Goal: Transaction & Acquisition: Purchase product/service

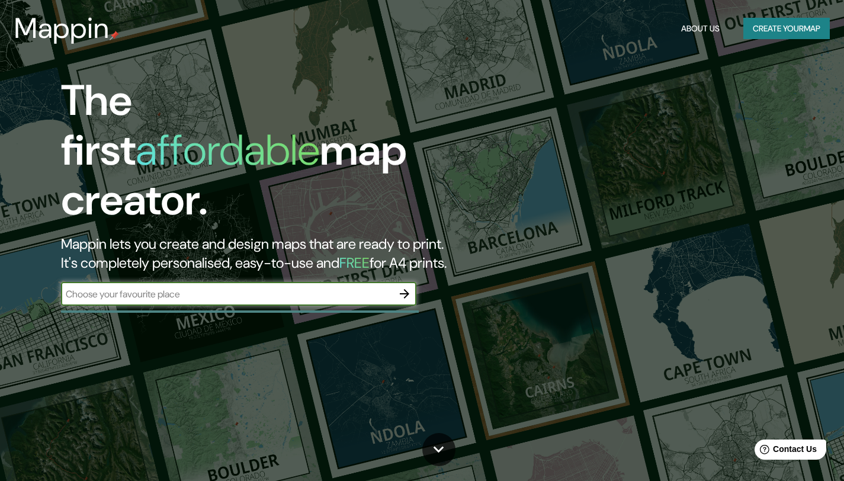
click at [74, 287] on input "text" at bounding box center [227, 294] width 332 height 14
type input "c"
type input "tierra dentro cristo rey"
click at [406, 289] on icon "button" at bounding box center [404, 293] width 9 height 9
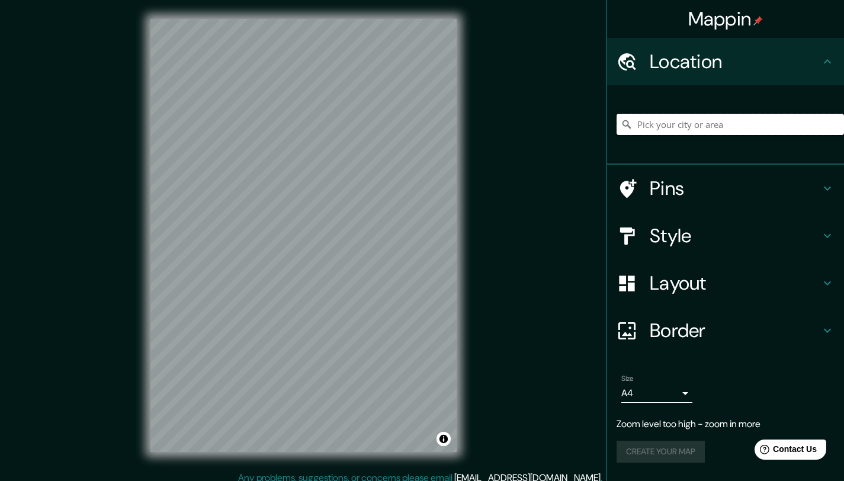
click at [662, 124] on input "Pick your city or area" at bounding box center [729, 124] width 227 height 21
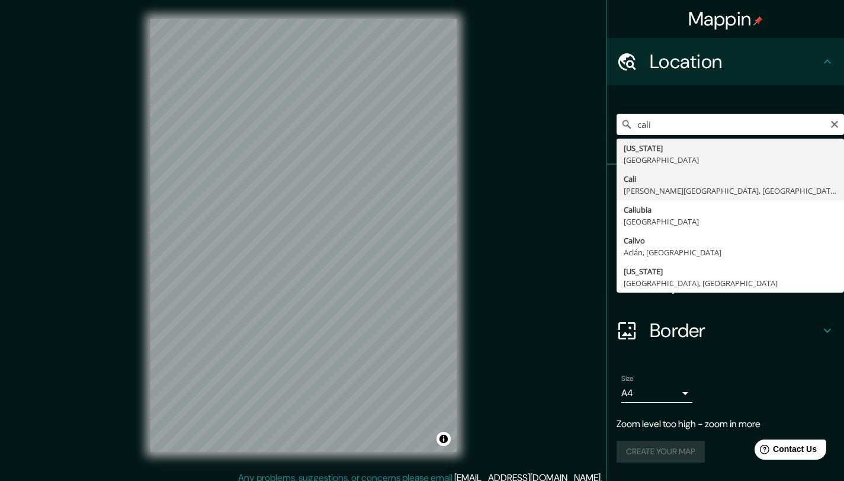
type input "[GEOGRAPHIC_DATA], [PERSON_NAME][GEOGRAPHIC_DATA], [GEOGRAPHIC_DATA]"
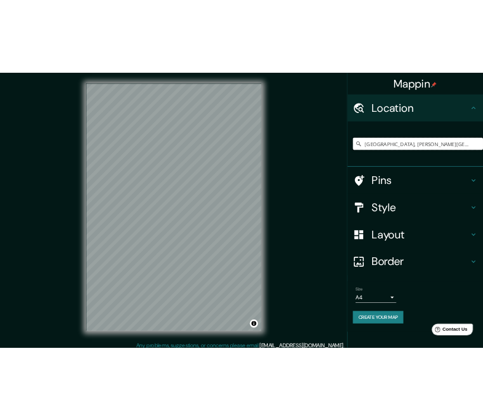
scroll to position [9, 0]
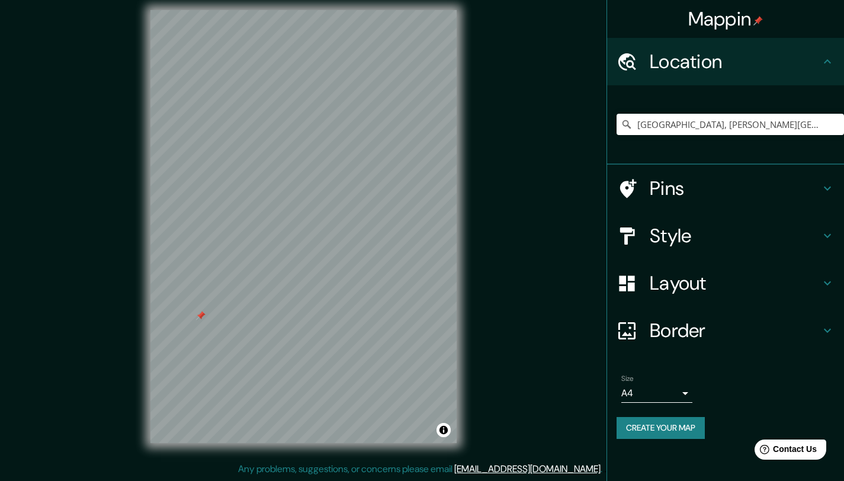
click at [198, 311] on div at bounding box center [200, 315] width 9 height 9
click at [825, 184] on icon at bounding box center [827, 188] width 14 height 14
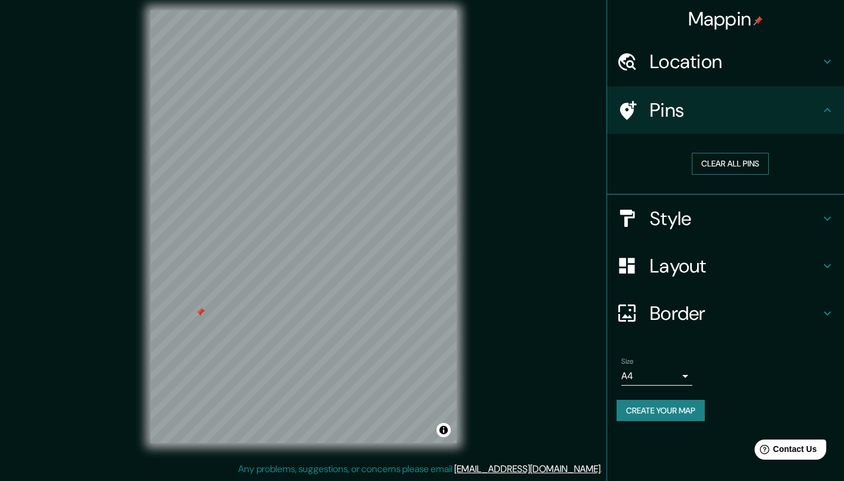
click at [749, 166] on button "Clear all pins" at bounding box center [730, 164] width 77 height 22
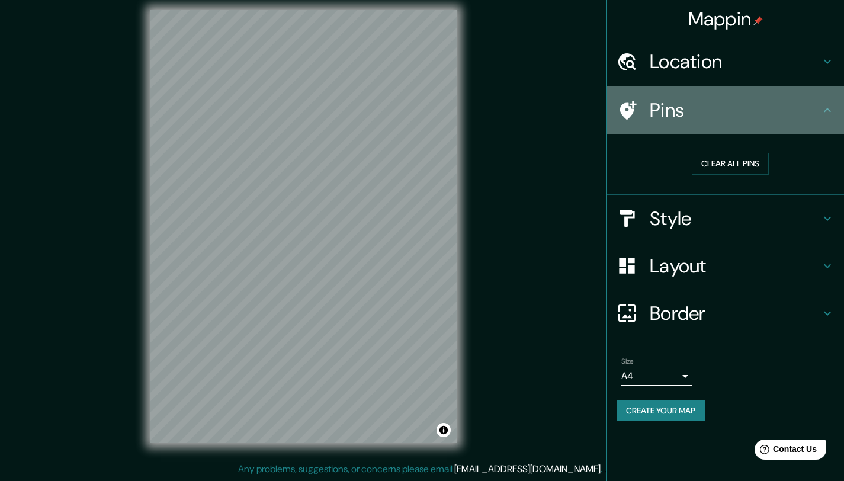
click at [723, 117] on h4 "Pins" at bounding box center [735, 110] width 171 height 24
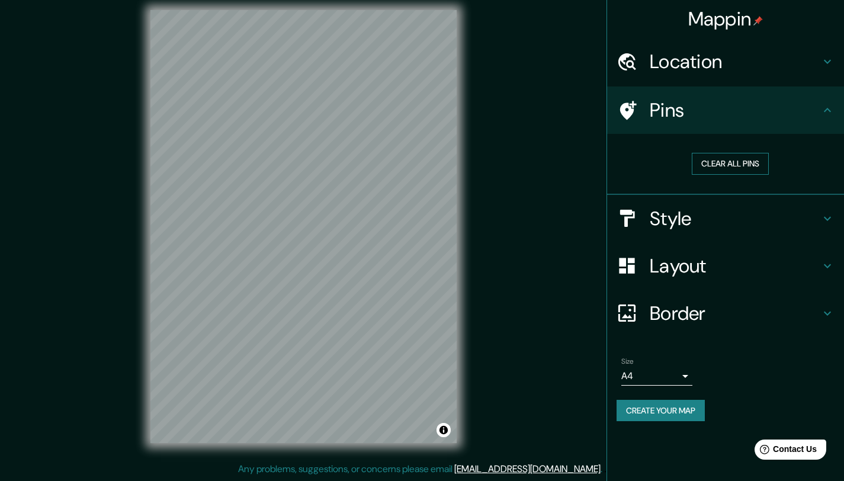
click at [730, 158] on button "Clear all pins" at bounding box center [730, 164] width 77 height 22
click at [824, 214] on icon at bounding box center [827, 218] width 14 height 14
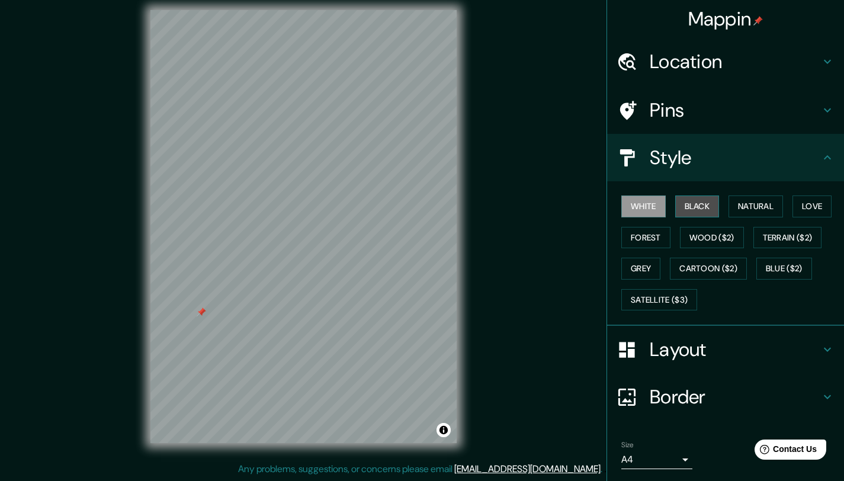
click at [695, 208] on button "Black" at bounding box center [697, 206] width 44 height 22
click at [741, 205] on button "Natural" at bounding box center [755, 206] width 54 height 22
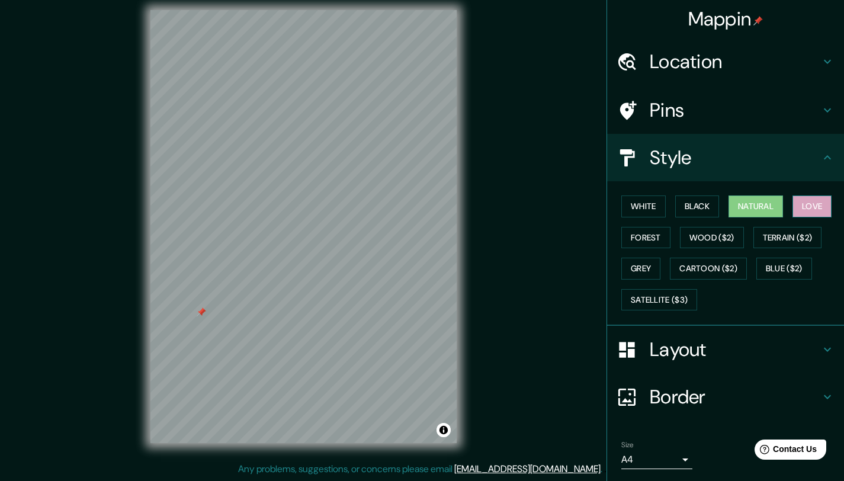
click at [805, 204] on button "Love" at bounding box center [811, 206] width 39 height 22
click at [631, 238] on button "Forest" at bounding box center [645, 238] width 49 height 22
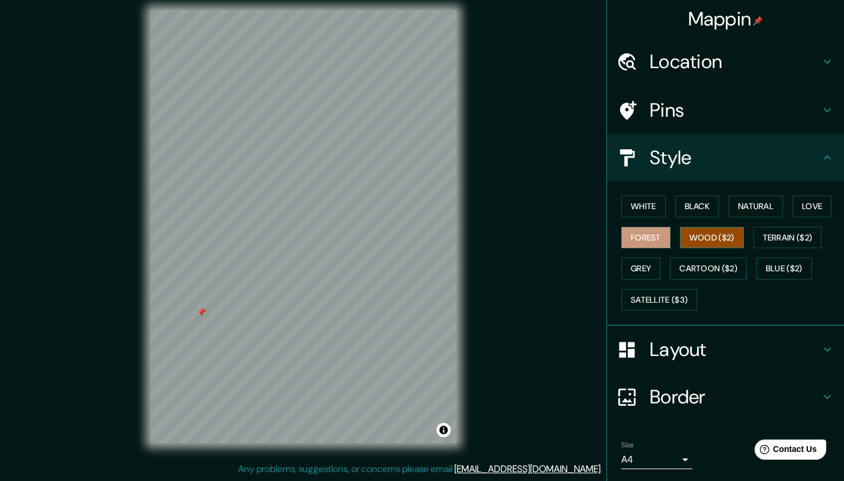
click at [700, 235] on button "Wood ($2)" at bounding box center [712, 238] width 64 height 22
click at [762, 240] on button "Terrain ($2)" at bounding box center [787, 238] width 69 height 22
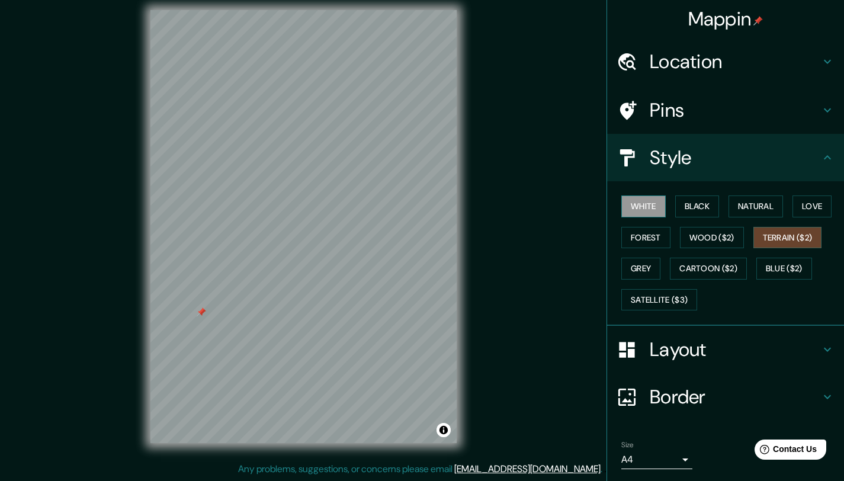
click at [642, 200] on button "White" at bounding box center [643, 206] width 44 height 22
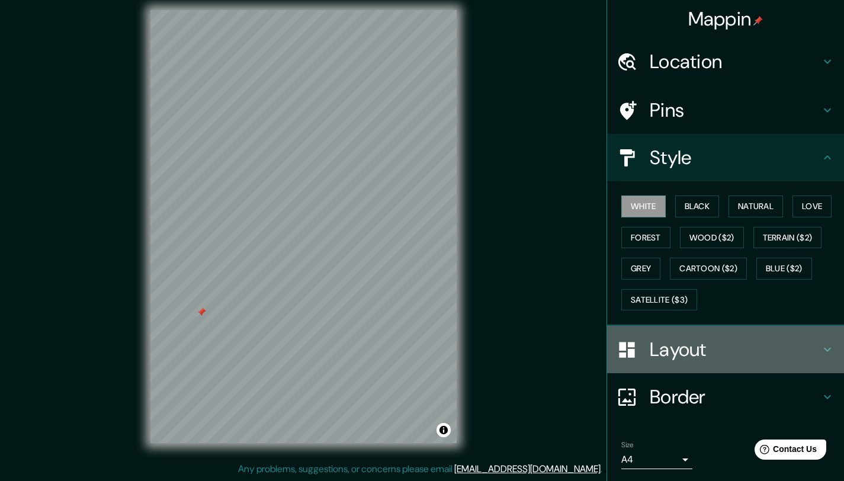
click at [824, 349] on icon at bounding box center [827, 350] width 7 height 4
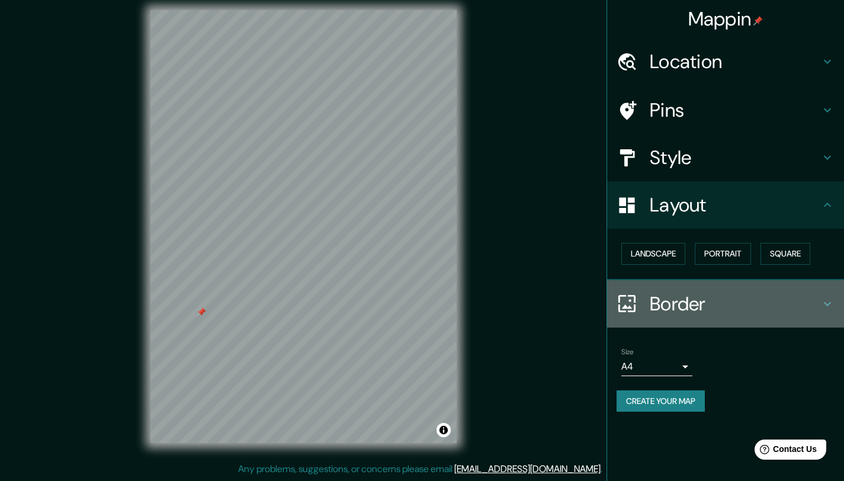
click at [824, 301] on icon at bounding box center [827, 304] width 14 height 14
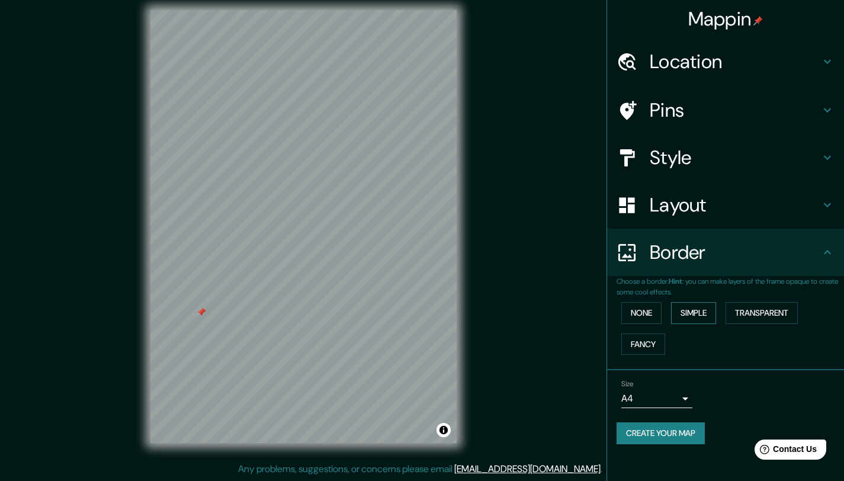
click at [697, 314] on button "Simple" at bounding box center [693, 313] width 45 height 22
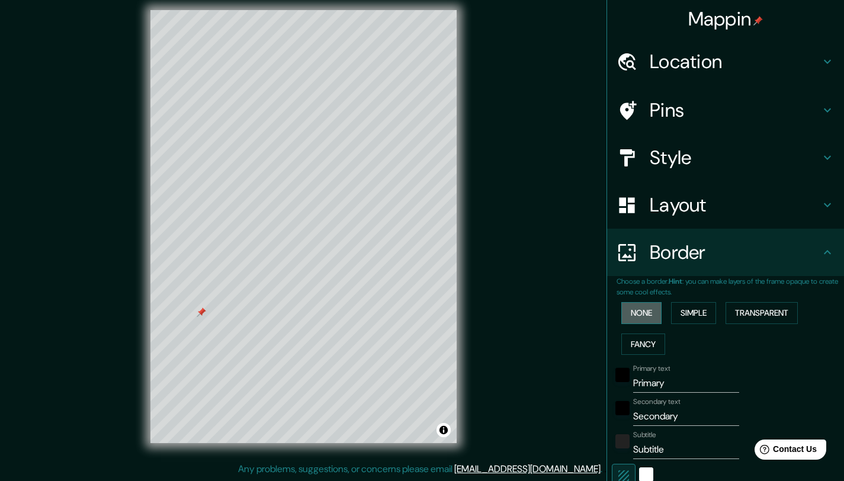
click at [642, 311] on button "None" at bounding box center [641, 313] width 40 height 22
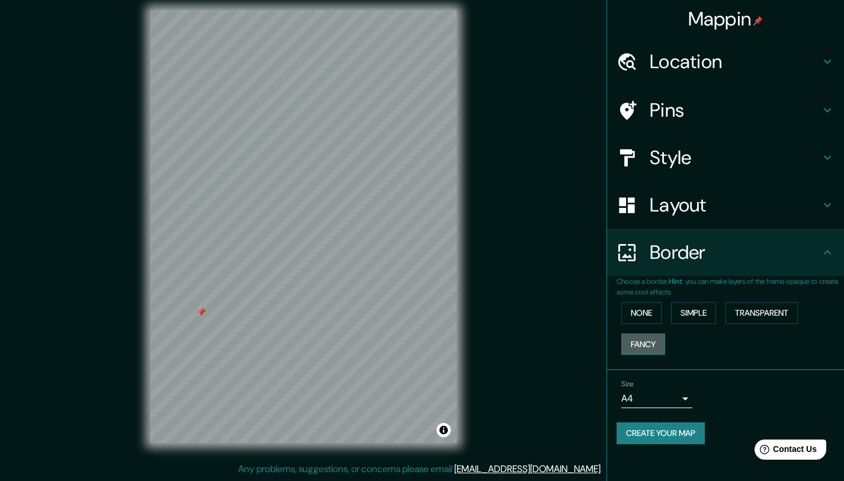
click at [645, 337] on button "Fancy" at bounding box center [643, 344] width 44 height 22
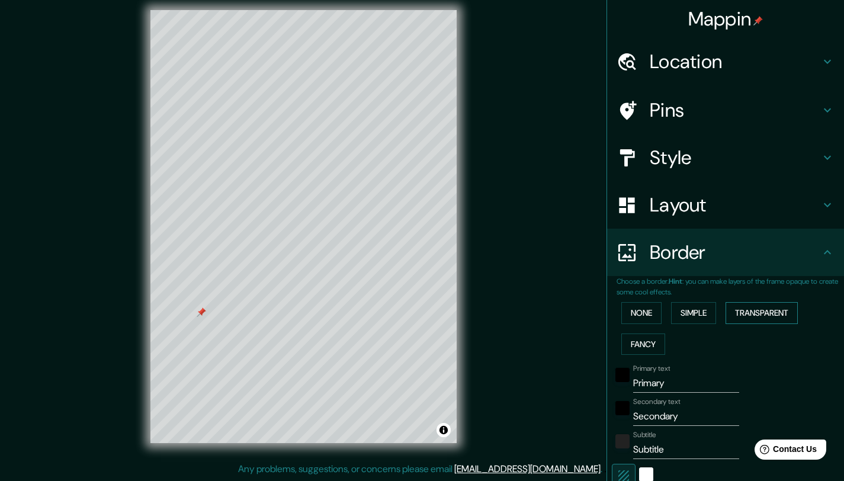
click at [744, 310] on button "Transparent" at bounding box center [761, 313] width 72 height 22
click at [638, 316] on button "None" at bounding box center [641, 313] width 40 height 22
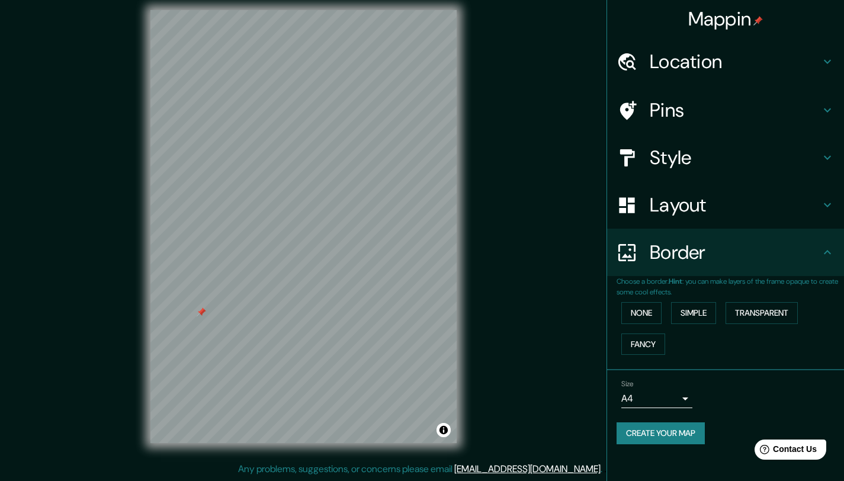
click at [199, 314] on div at bounding box center [201, 311] width 9 height 9
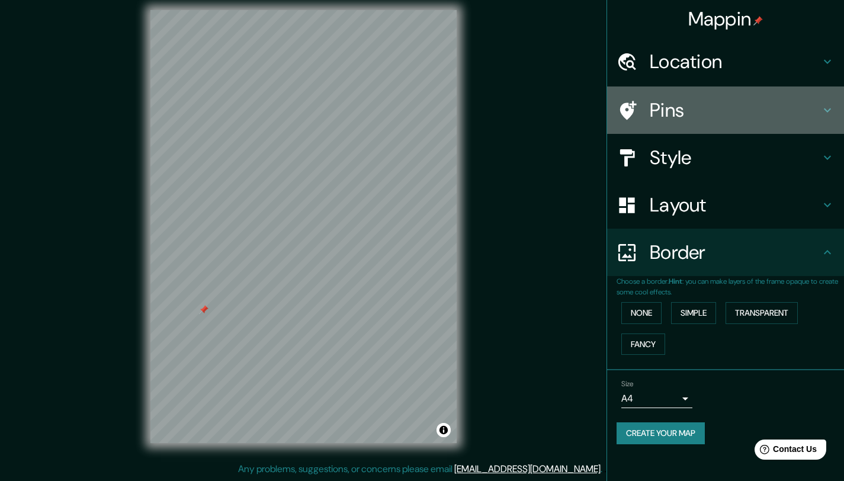
click at [824, 107] on icon at bounding box center [827, 110] width 14 height 14
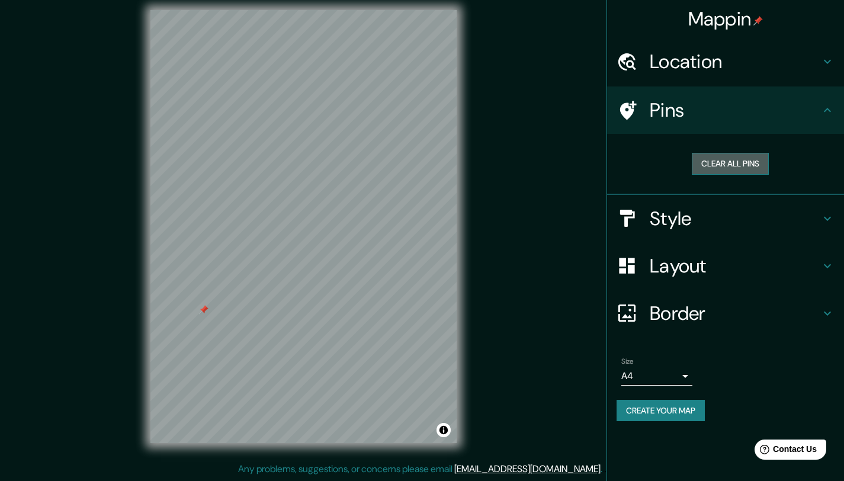
click at [734, 165] on button "Clear all pins" at bounding box center [730, 164] width 77 height 22
click at [825, 110] on icon at bounding box center [827, 110] width 7 height 4
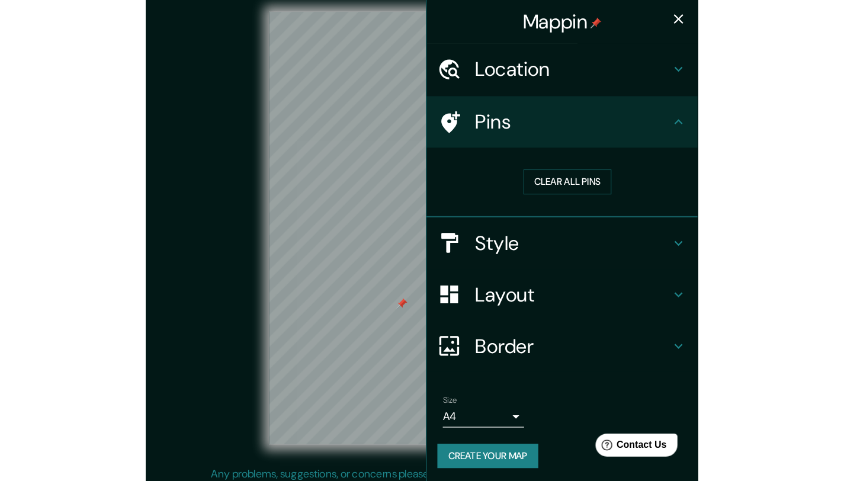
scroll to position [4, 0]
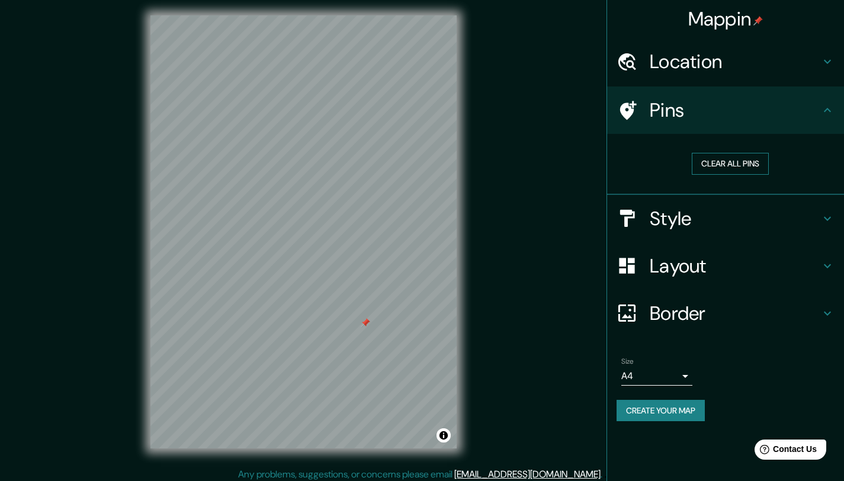
click at [706, 158] on button "Clear all pins" at bounding box center [730, 164] width 77 height 22
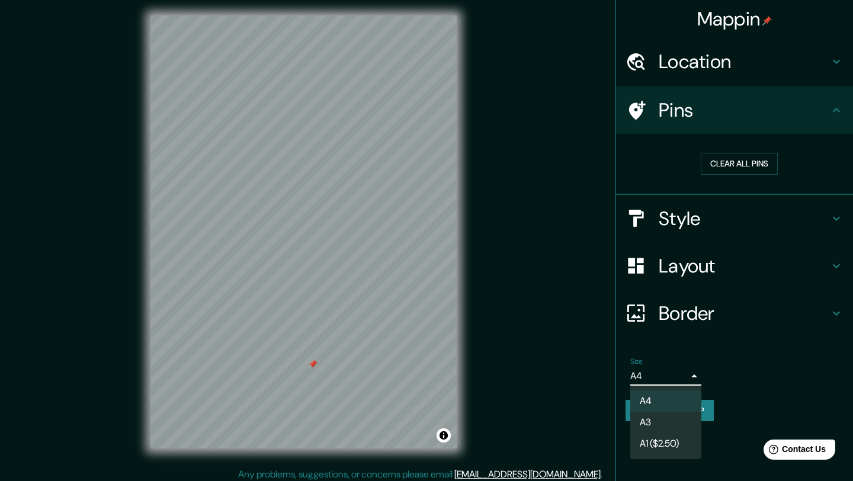
click at [650, 372] on body "Mappin Location [GEOGRAPHIC_DATA], [PERSON_NAME][GEOGRAPHIC_DATA], [GEOGRAPHIC_…" at bounding box center [426, 236] width 853 height 481
click at [727, 396] on div at bounding box center [426, 240] width 853 height 481
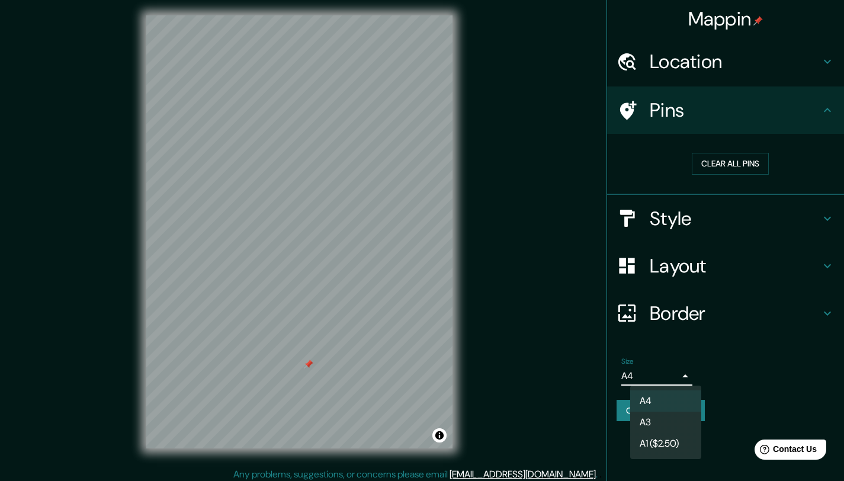
click at [679, 371] on body "Mappin Location [GEOGRAPHIC_DATA], [PERSON_NAME][GEOGRAPHIC_DATA], [GEOGRAPHIC_…" at bounding box center [422, 236] width 844 height 481
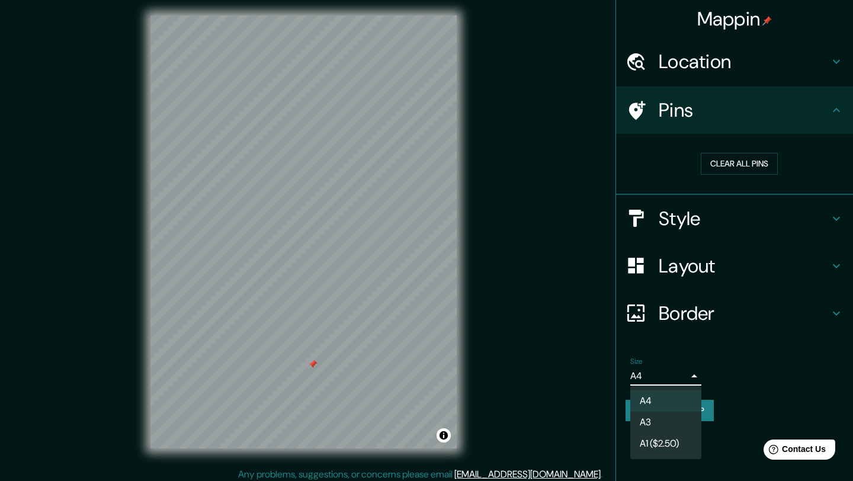
click at [660, 424] on li "A3" at bounding box center [665, 422] width 71 height 21
type input "a4"
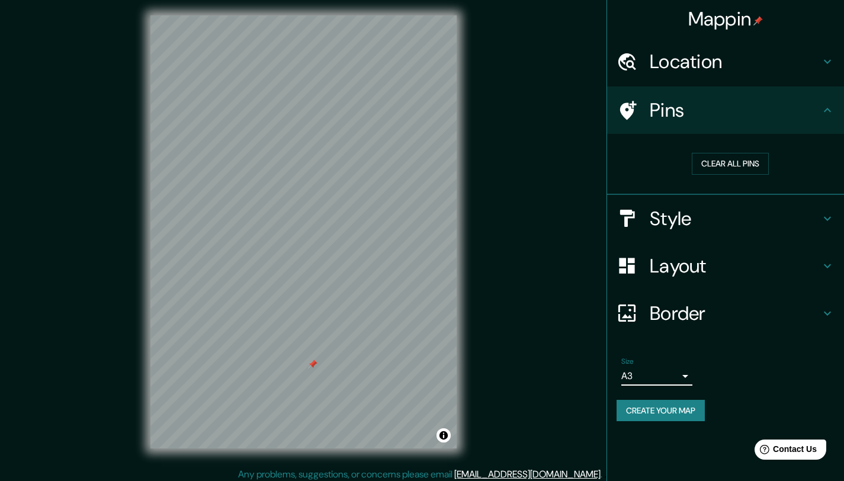
click at [660, 409] on button "Create your map" at bounding box center [660, 411] width 88 height 22
click at [641, 406] on button "Create your map" at bounding box center [660, 411] width 88 height 22
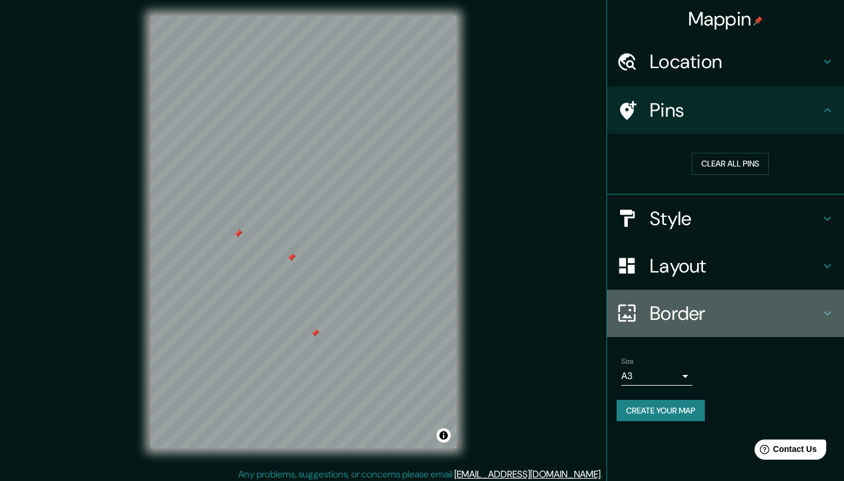
click at [671, 309] on h4 "Border" at bounding box center [735, 313] width 171 height 24
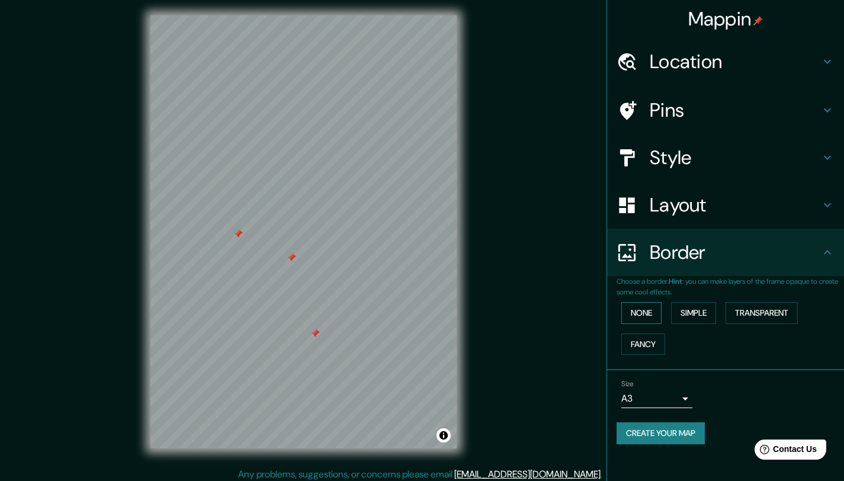
click at [644, 314] on button "None" at bounding box center [641, 313] width 40 height 22
click at [692, 310] on button "Simple" at bounding box center [693, 313] width 45 height 22
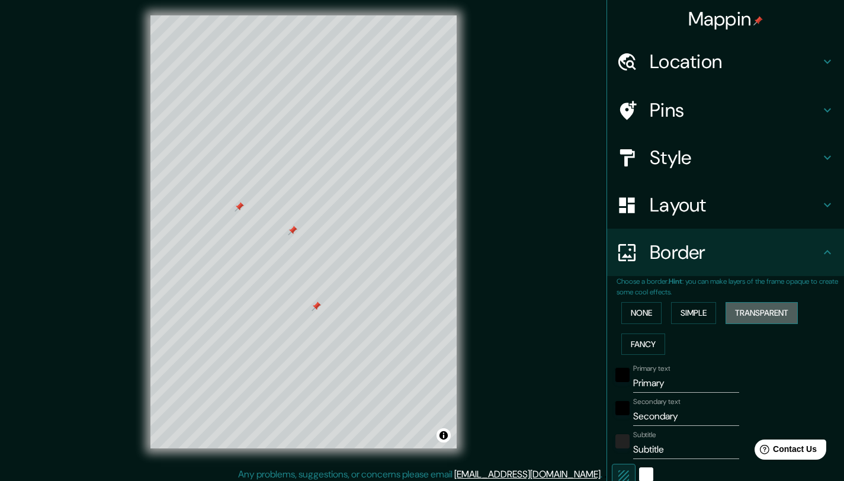
click at [738, 314] on button "Transparent" at bounding box center [761, 313] width 72 height 22
click at [636, 340] on button "Fancy" at bounding box center [643, 344] width 44 height 22
click at [770, 311] on button "Transparent" at bounding box center [761, 313] width 72 height 22
click at [663, 382] on input "Primary" at bounding box center [686, 383] width 106 height 19
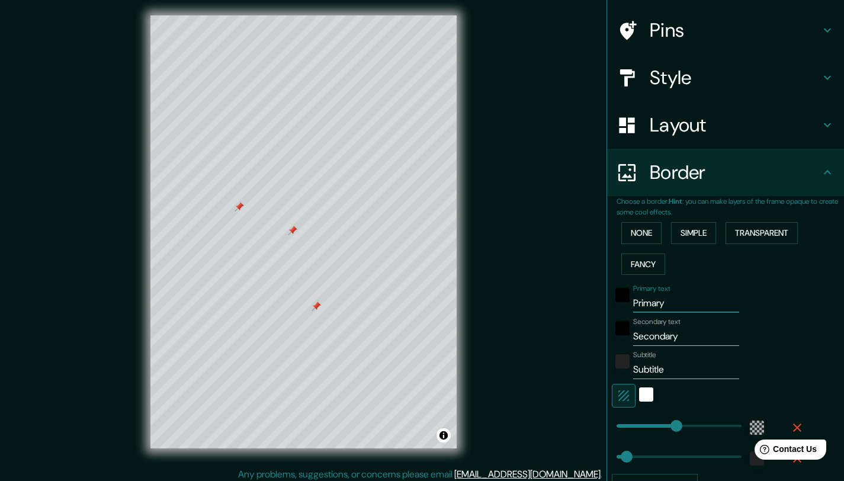
scroll to position [85, 0]
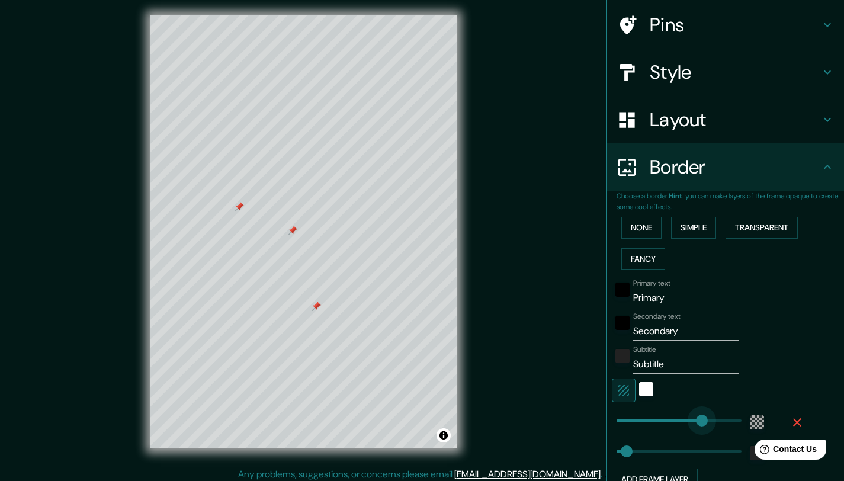
type input "319"
type input "41"
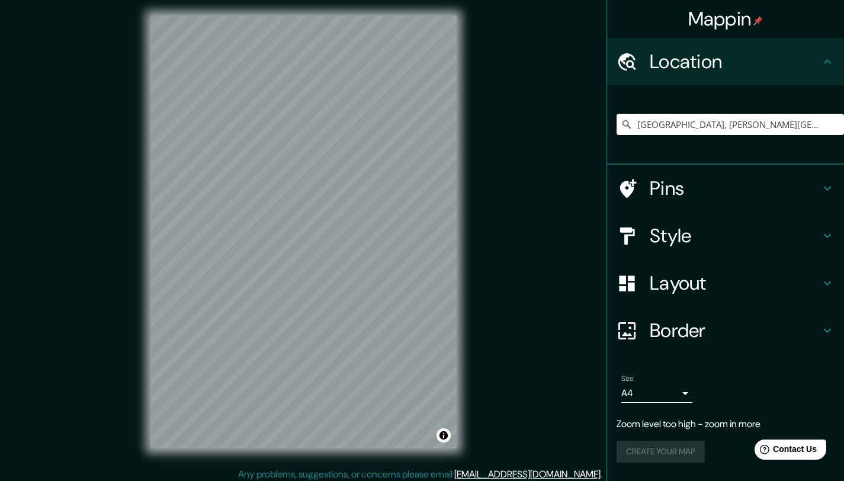
click at [707, 121] on input "[GEOGRAPHIC_DATA], [PERSON_NAME][GEOGRAPHIC_DATA], [GEOGRAPHIC_DATA]" at bounding box center [729, 124] width 227 height 21
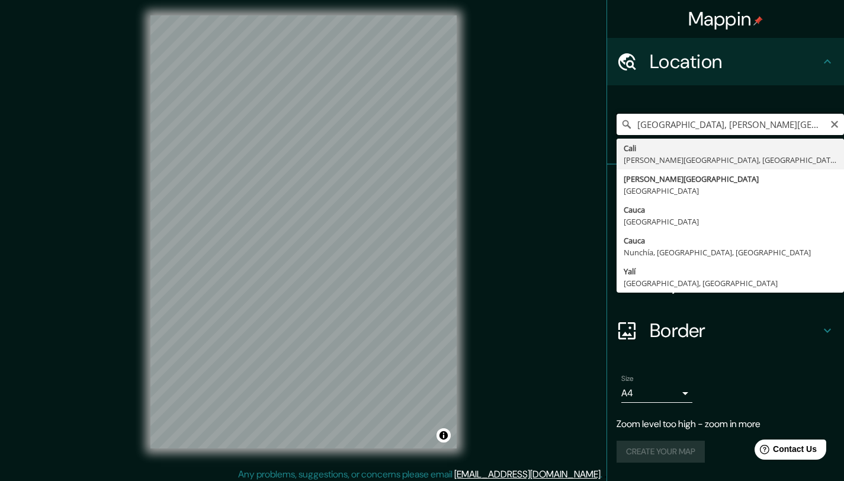
type input "[GEOGRAPHIC_DATA], [PERSON_NAME][GEOGRAPHIC_DATA], [GEOGRAPHIC_DATA]"
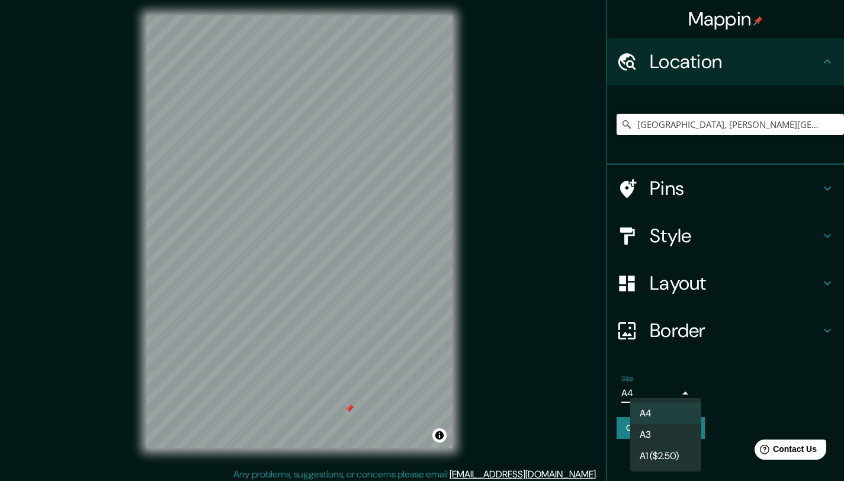
click at [660, 385] on body "Mappin Location Cali, Valle del Cauca, Colombia Cali Valle del Cauca, Colombia …" at bounding box center [422, 236] width 844 height 481
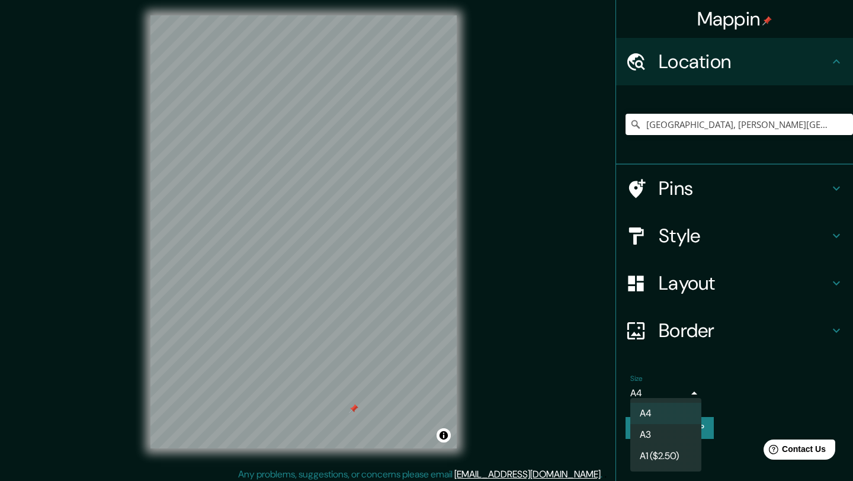
click at [724, 335] on div at bounding box center [426, 240] width 853 height 481
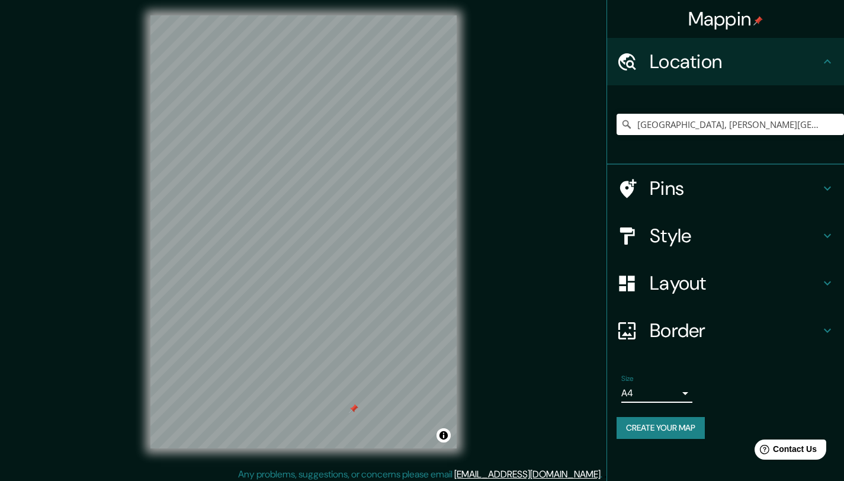
click at [698, 329] on h4 "Border" at bounding box center [735, 331] width 171 height 24
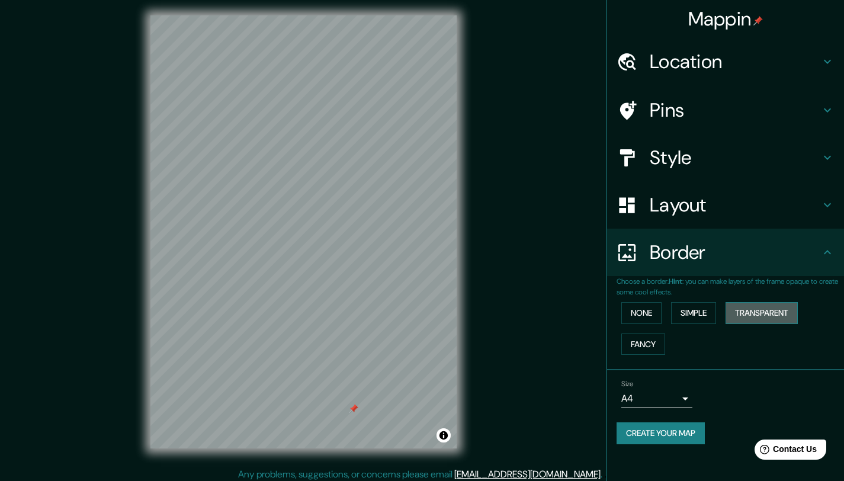
click at [746, 316] on button "Transparent" at bounding box center [761, 313] width 72 height 22
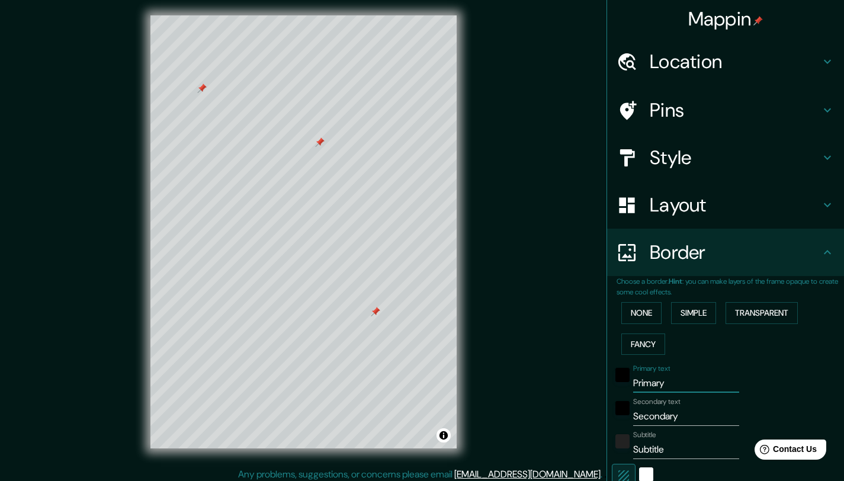
click at [660, 383] on input "Primary" at bounding box center [686, 383] width 106 height 19
type input "Primar"
type input "248"
type input "41"
type input "Prima"
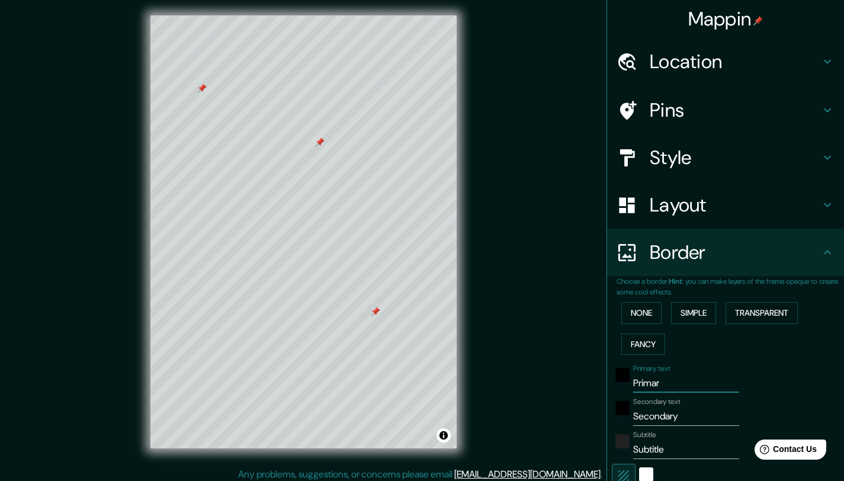
type input "248"
type input "41"
type input "Prim"
type input "248"
type input "41"
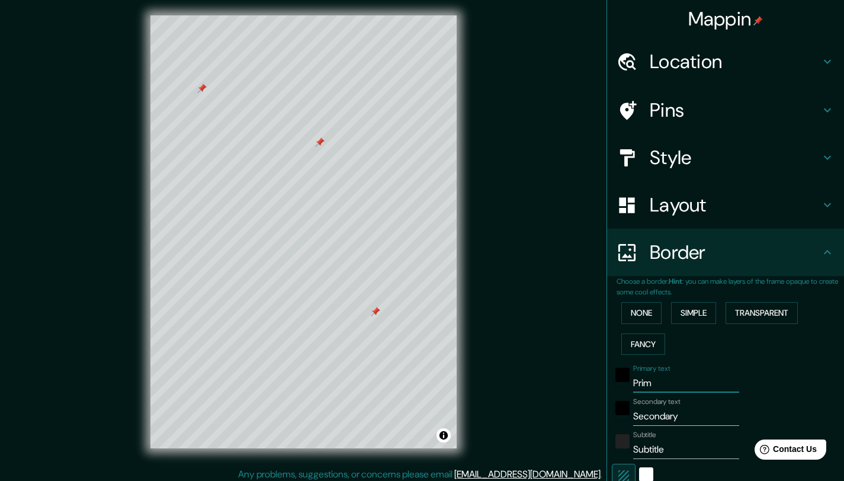
type input "Pri"
type input "248"
type input "41"
type input "Pr"
type input "248"
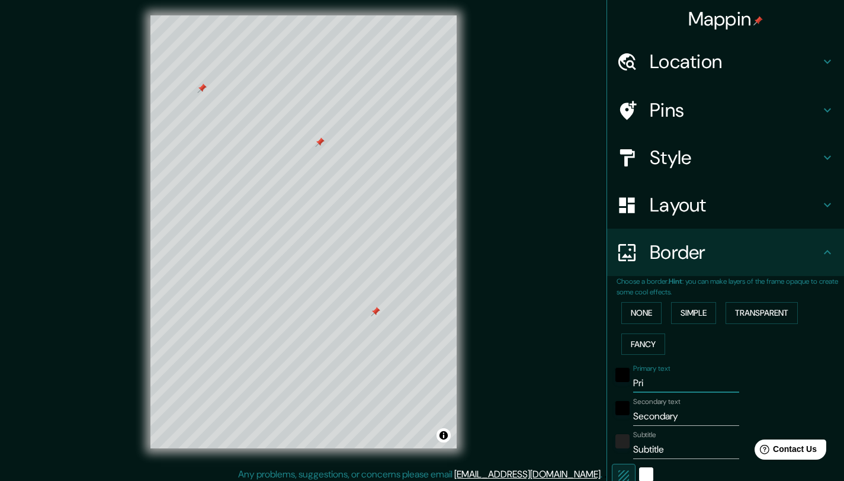
type input "41"
type input "P"
type input "248"
type input "41"
type input "248"
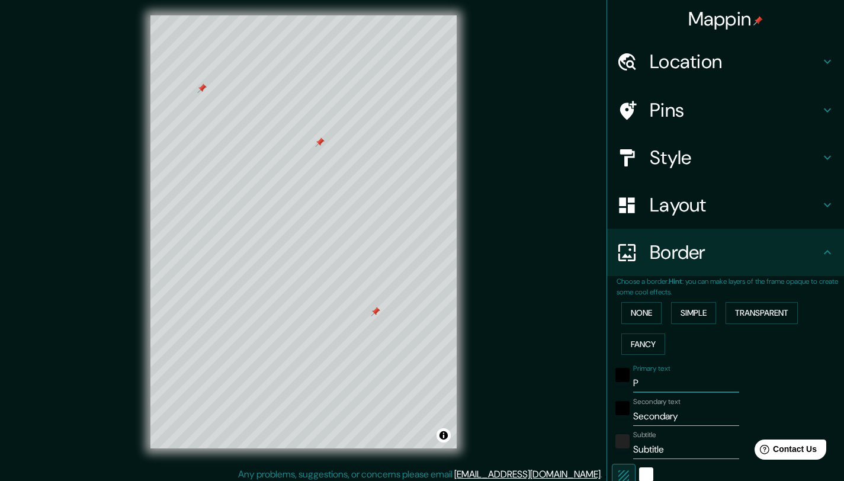
type input "41"
type input "P"
type input "248"
type input "41"
type input "248"
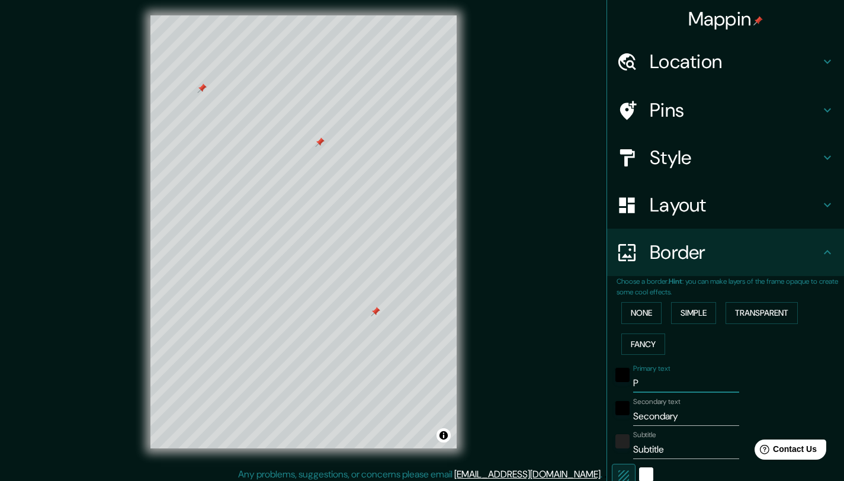
type input "41"
type input "m"
type input "248"
type input "41"
type input "mA"
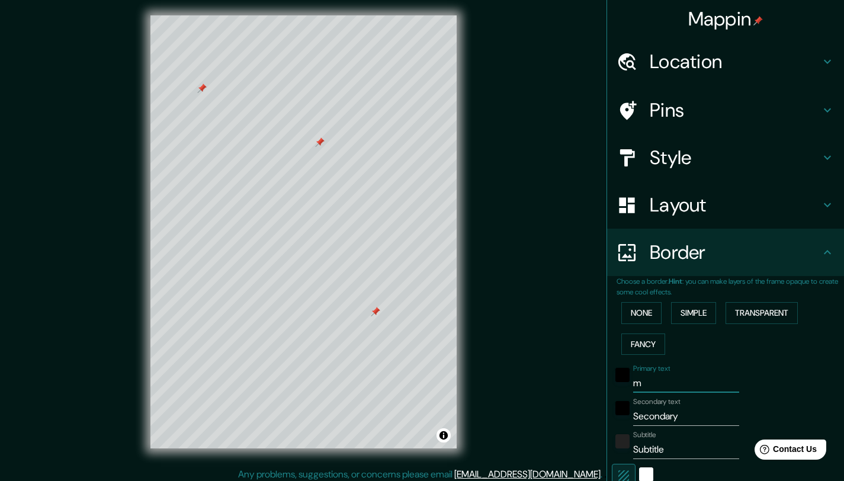
type input "248"
type input "41"
type input "mAO"
type input "248"
type input "41"
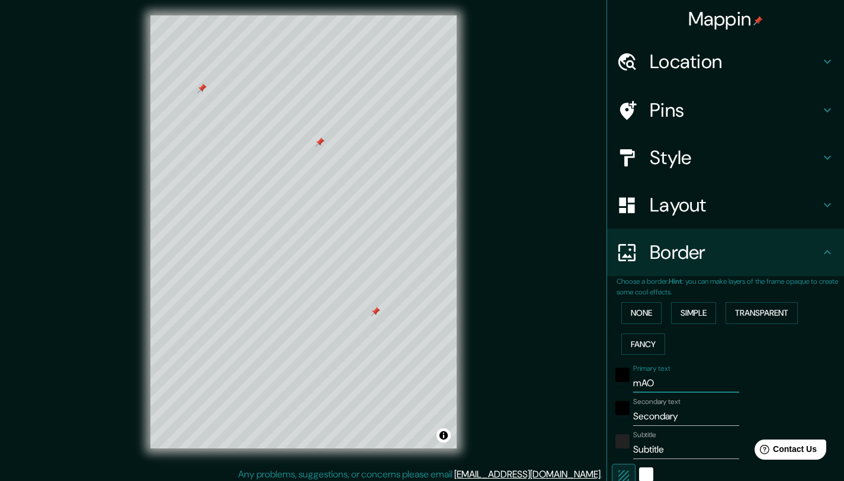
type input "mAOA"
type input "248"
type input "41"
type input "mAO"
type input "248"
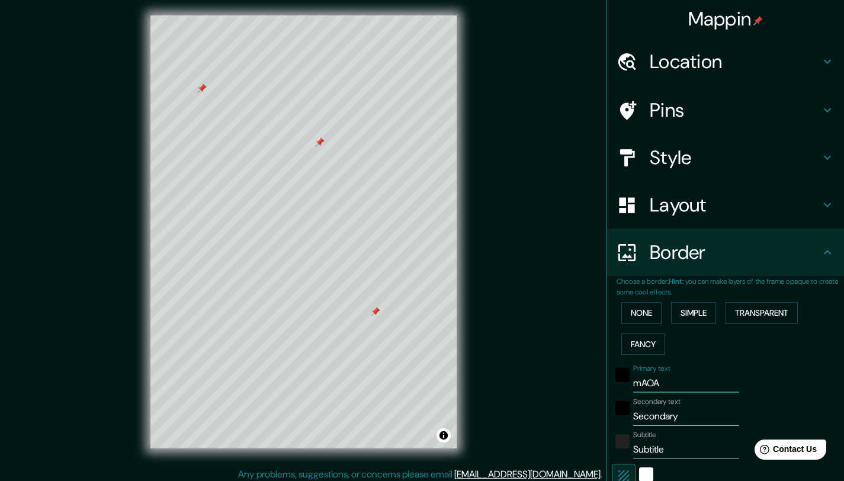
type input "41"
type input "mA"
type input "248"
type input "41"
type input "mAP"
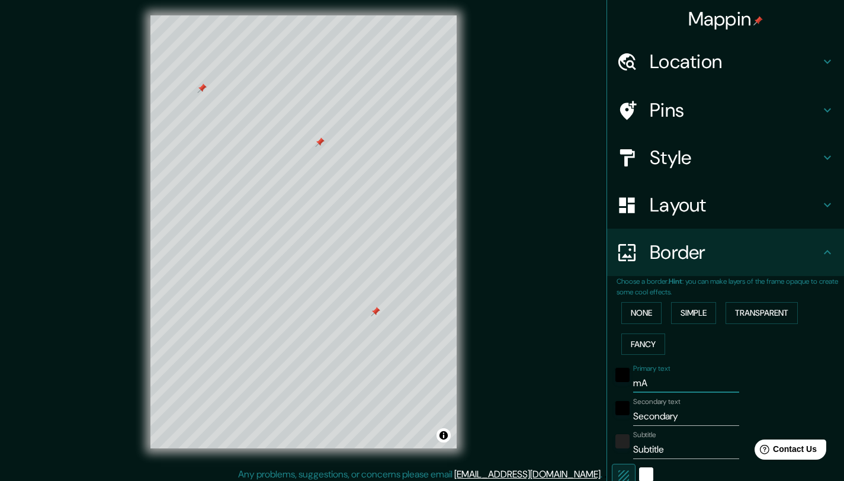
type input "248"
type input "41"
type input "mAPA"
type input "248"
type input "41"
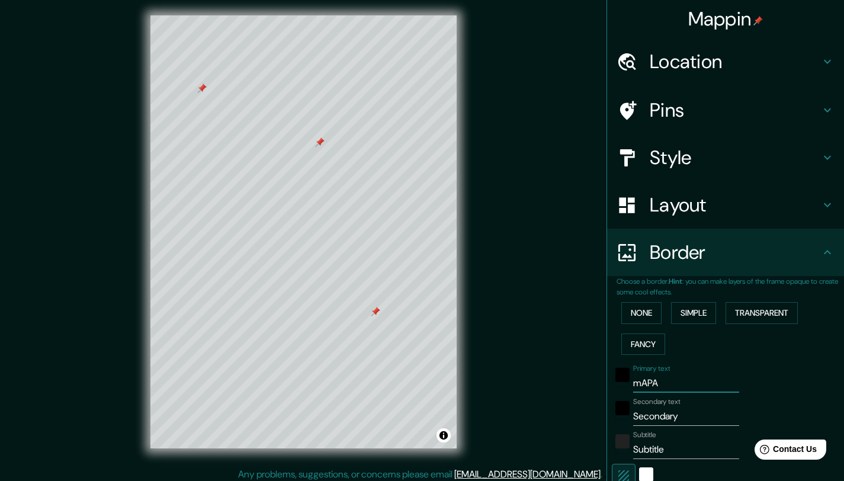
type input "mAPA"
type input "248"
type input "41"
type input "mAPA P"
type input "248"
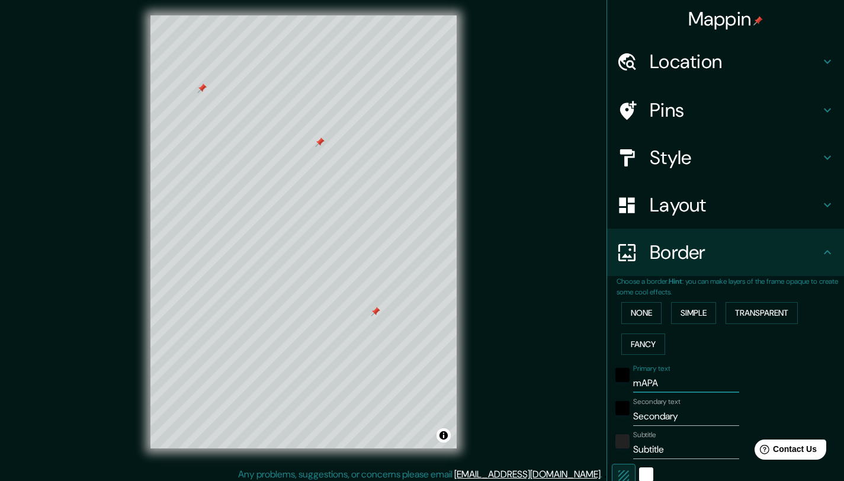
type input "41"
type input "mAPA PR"
type input "248"
type input "41"
type input "mAPA PRI"
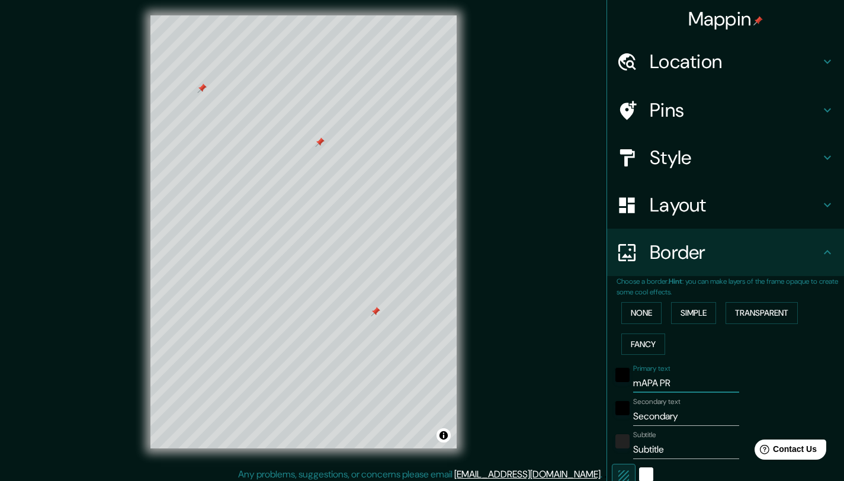
type input "248"
type input "41"
type input "mAPA PRIM"
type input "248"
type input "41"
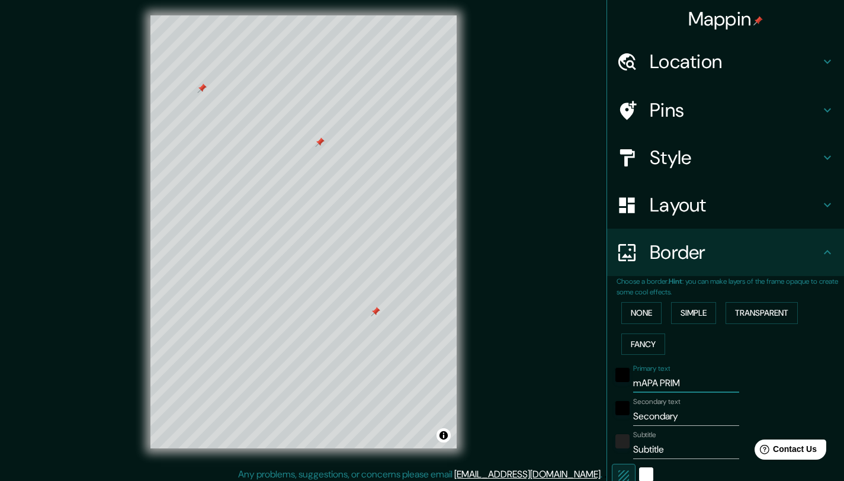
type input "mAPA PRIME"
type input "248"
type input "41"
type input "mAPA PRIMER"
type input "248"
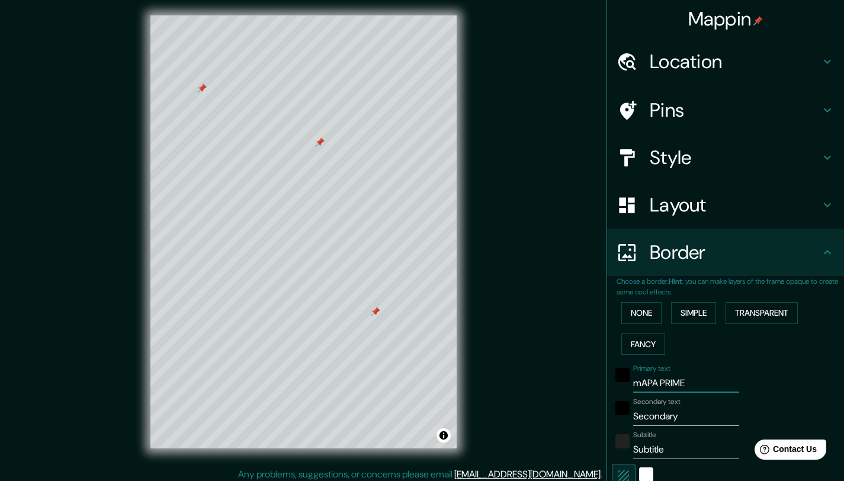
type input "41"
type input "mAPA PRIMERA"
type input "248"
type input "41"
type input "mAPA PRIMERAS"
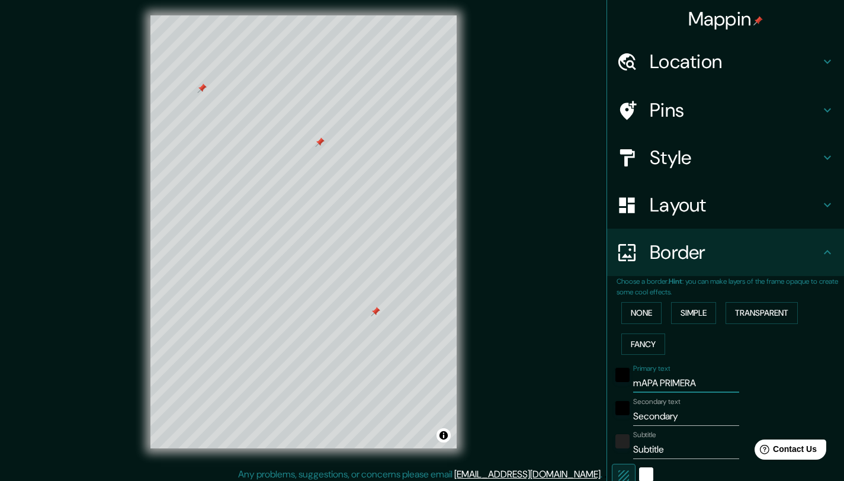
type input "248"
type input "41"
type input "mAPA PRIMERA"
type input "248"
type input "41"
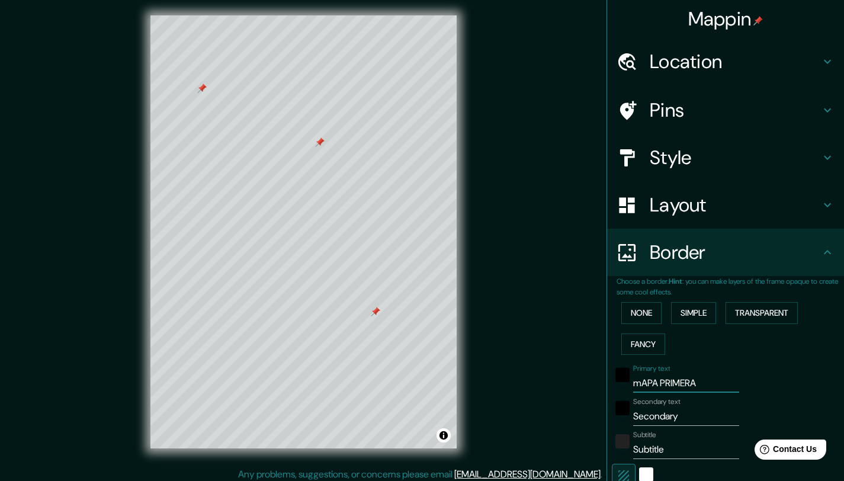
type input "mAPA PRIMER"
type input "248"
type input "41"
type input "mAPA PRIME"
type input "248"
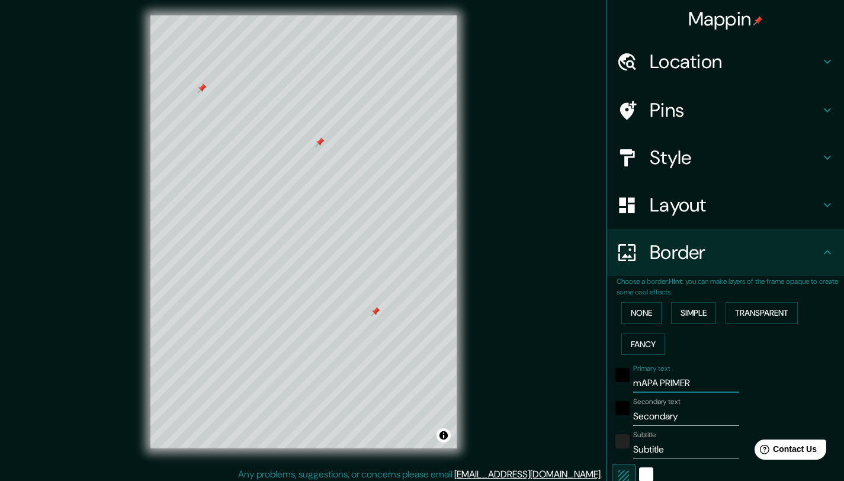
type input "41"
type input "mAPA PRIM"
type input "248"
type input "41"
type input "mAPA PRI"
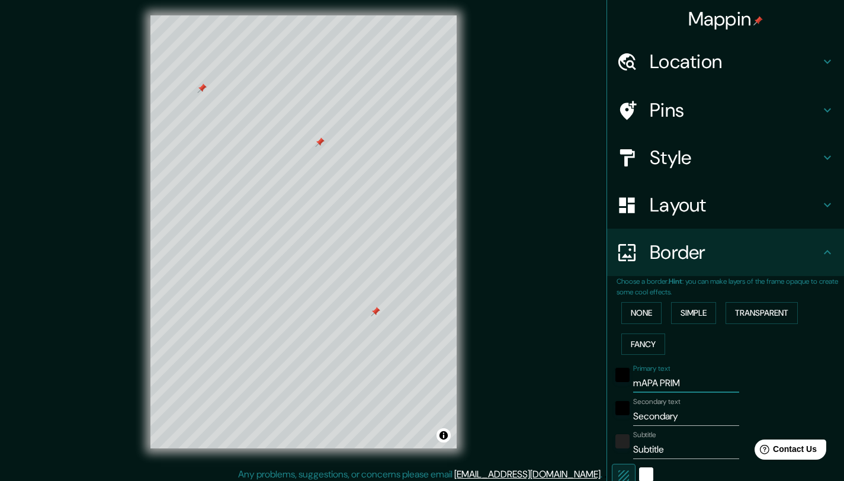
type input "248"
type input "41"
type input "mAPA PR"
type input "248"
type input "41"
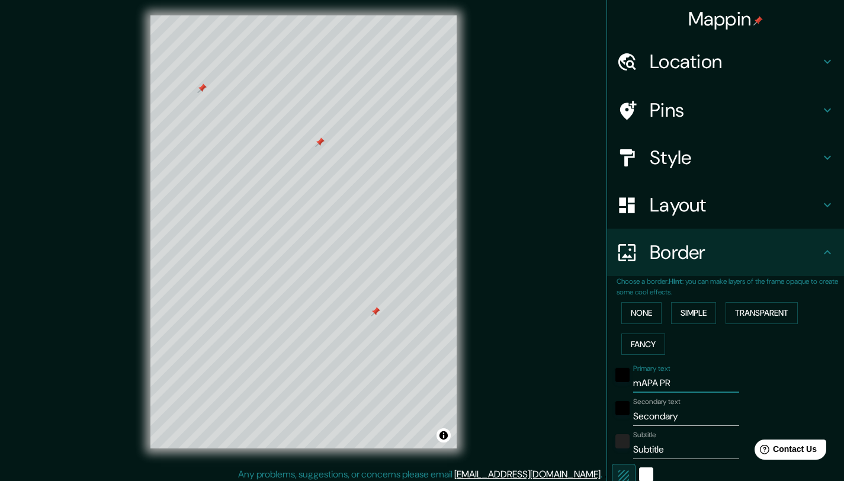
type input "mAPA P"
type input "248"
type input "41"
type input "mAPA"
type input "248"
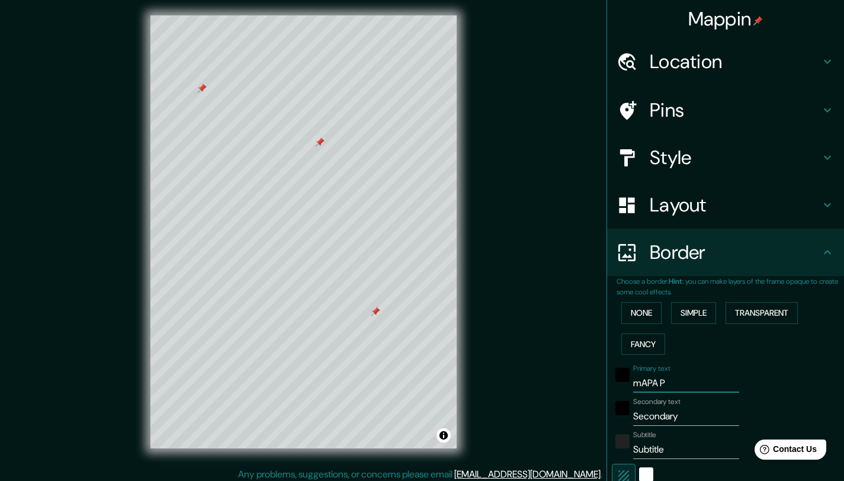
type input "41"
type input "mAPA"
type input "248"
type input "41"
type input "mAP"
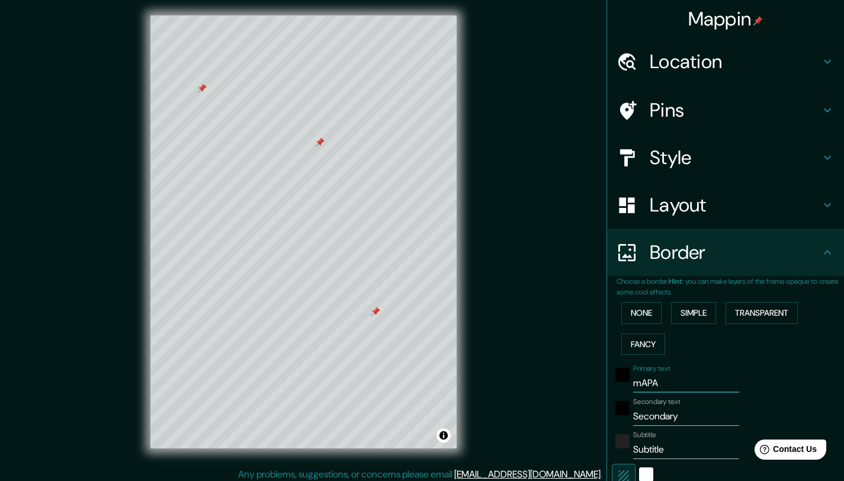
type input "248"
type input "41"
type input "mA"
type input "248"
type input "41"
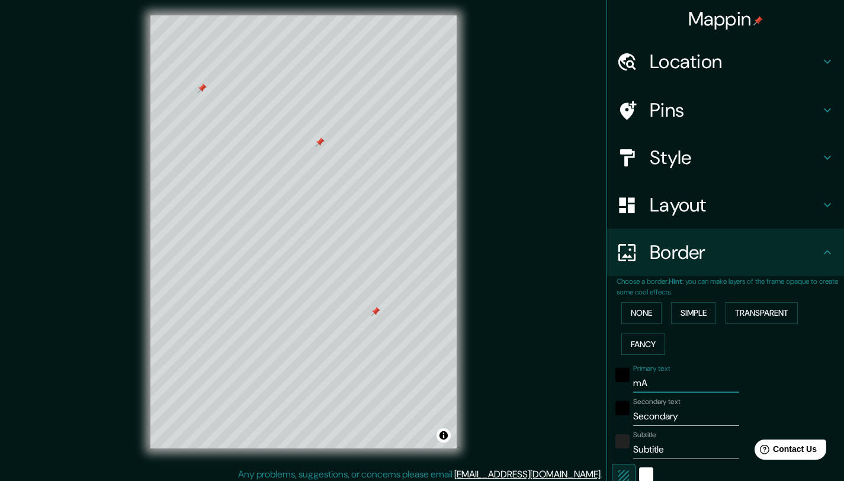
type input "m"
type input "248"
type input "41"
type input "248"
type input "41"
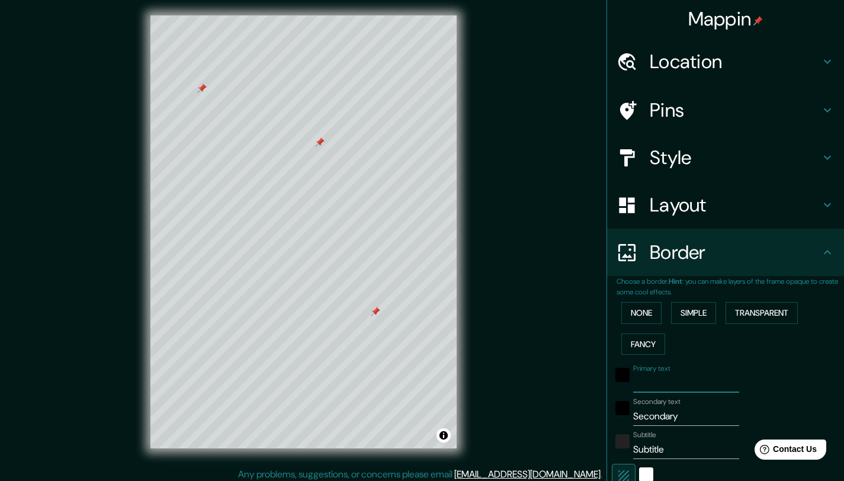
type input "P"
type input "248"
type input "41"
type input "PR"
type input "248"
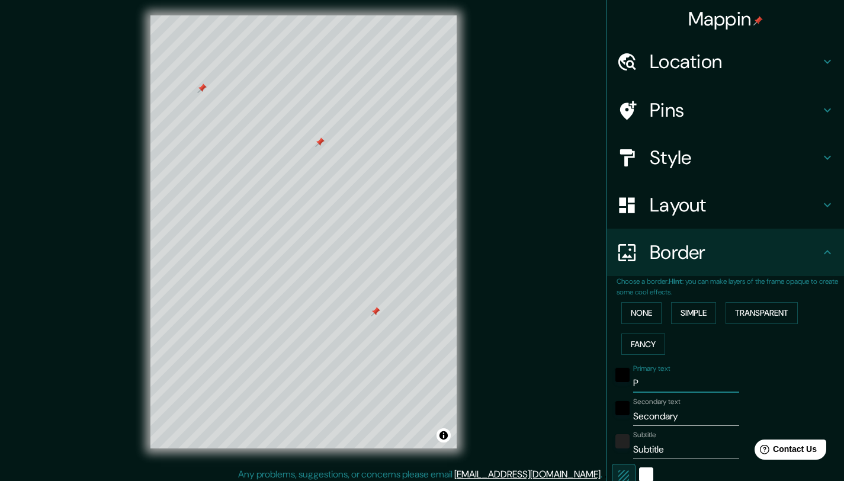
type input "41"
type input "PRI"
type input "248"
type input "41"
type input "PRIM"
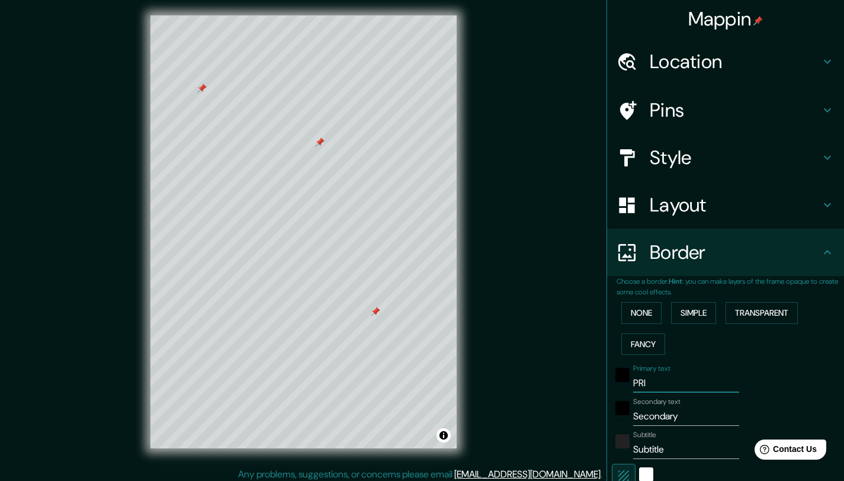
type input "248"
type input "41"
type input "PRIME"
type input "248"
type input "41"
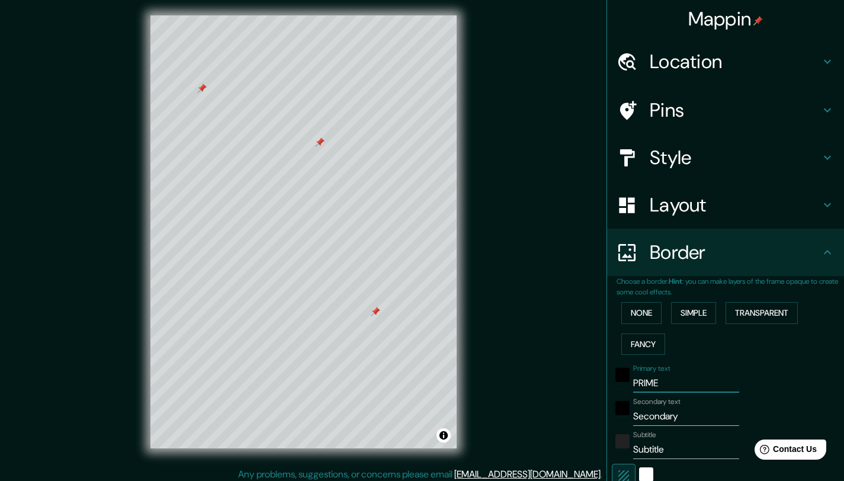
type input "PRIMER"
type input "248"
type input "41"
type input "PRIMERA"
type input "248"
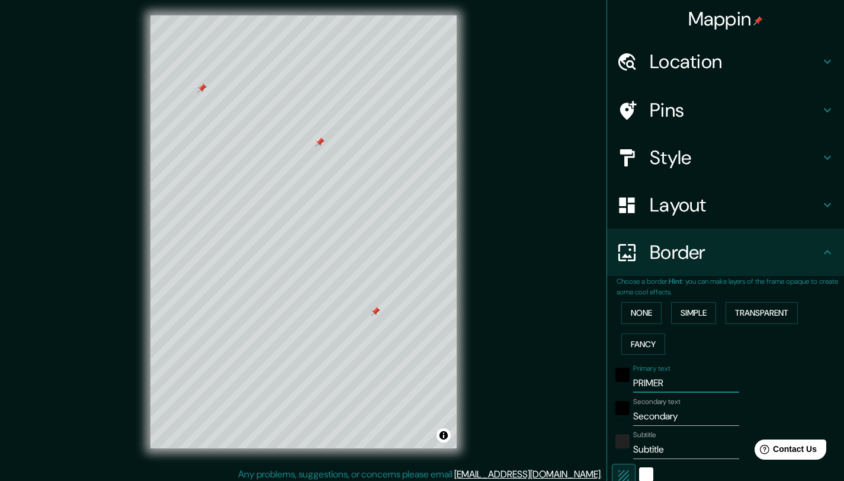
type input "41"
type input "PRIMERA"
type input "248"
type input "41"
type input "PRIMERA V"
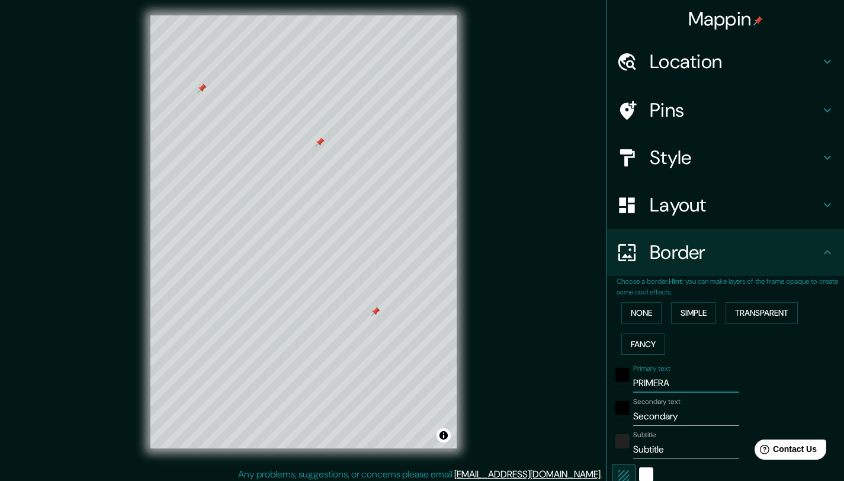
type input "248"
type input "41"
type input "PRIMERA VE"
type input "248"
type input "41"
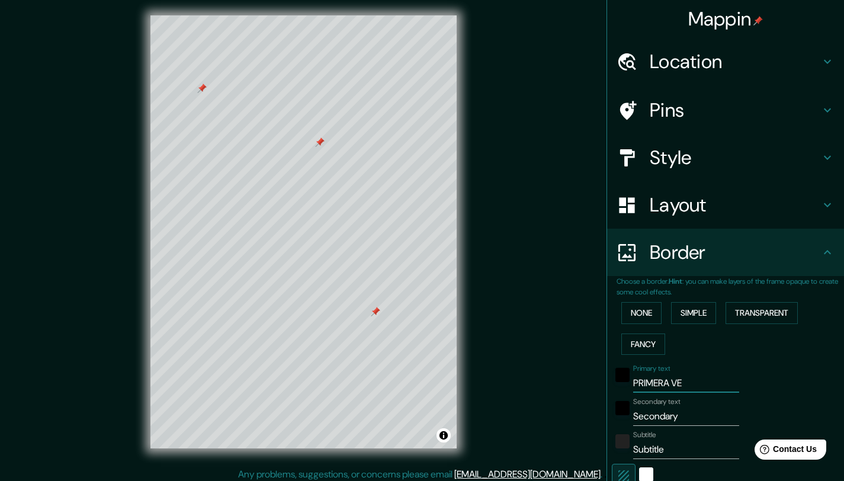
type input "PRIMERA VEZ"
type input "248"
type input "41"
type input "PRIMERA VEZ"
drag, startPoint x: 675, startPoint y: 418, endPoint x: 629, endPoint y: 415, distance: 46.3
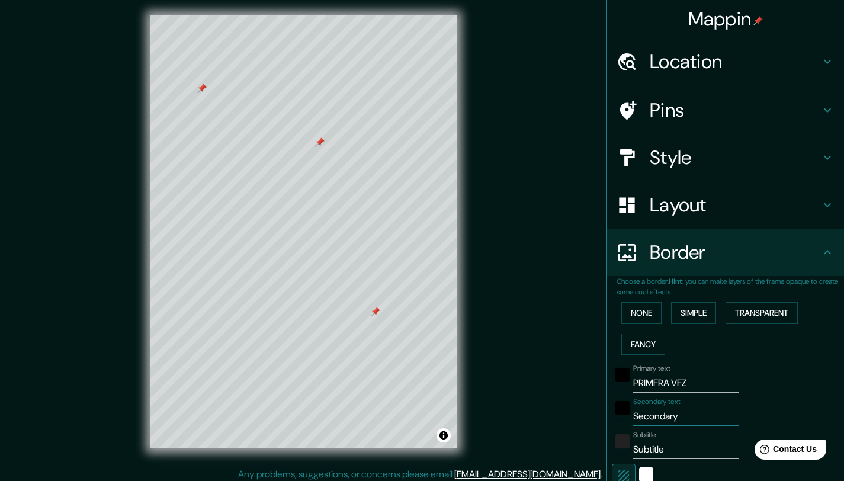
click at [633, 415] on input "Secondary" at bounding box center [686, 416] width 106 height 19
type input "S"
type input "248"
type input "41"
type input "248"
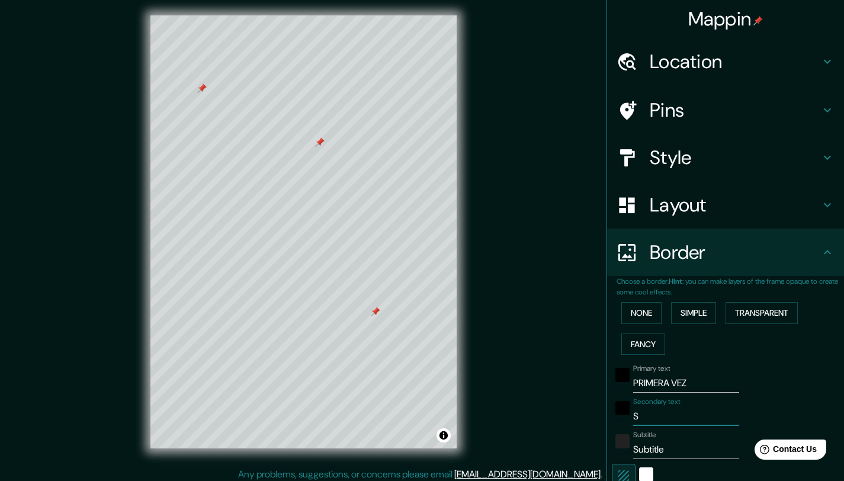
type input "41"
type input "U"
type input "248"
type input "41"
type input "UN"
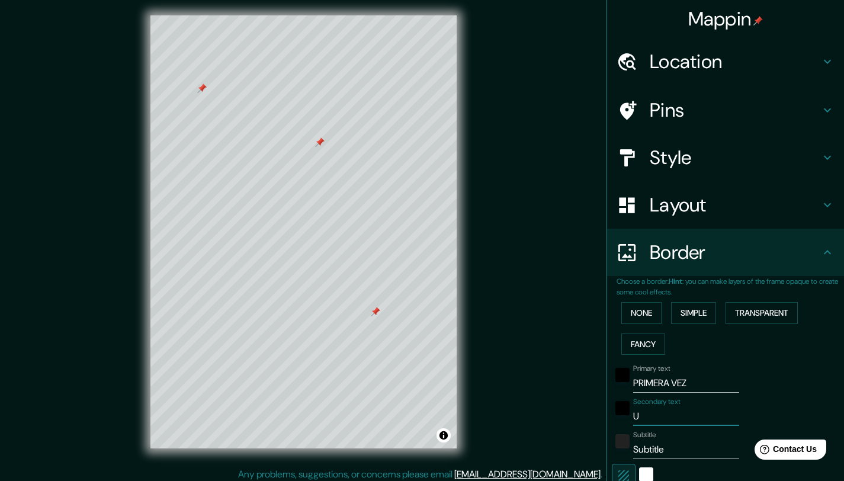
type input "248"
type input "41"
type input "UN"
type input "248"
type input "41"
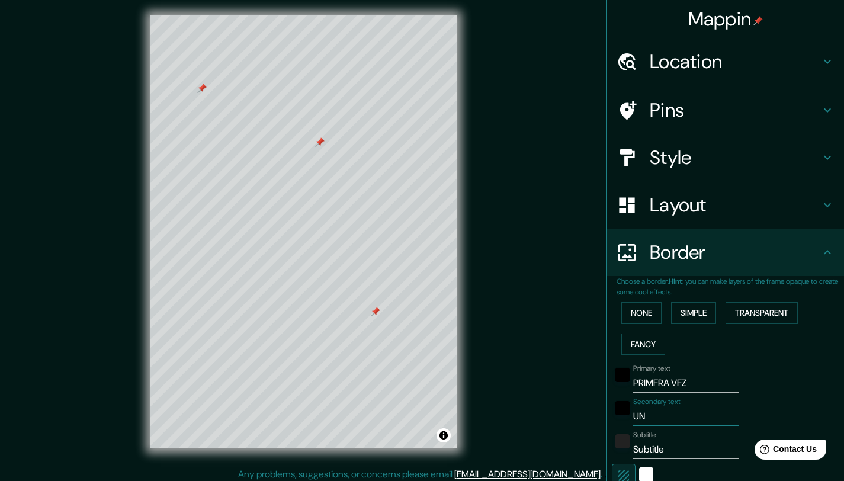
type input "UN M"
type input "248"
type input "41"
type input "UN MA"
type input "248"
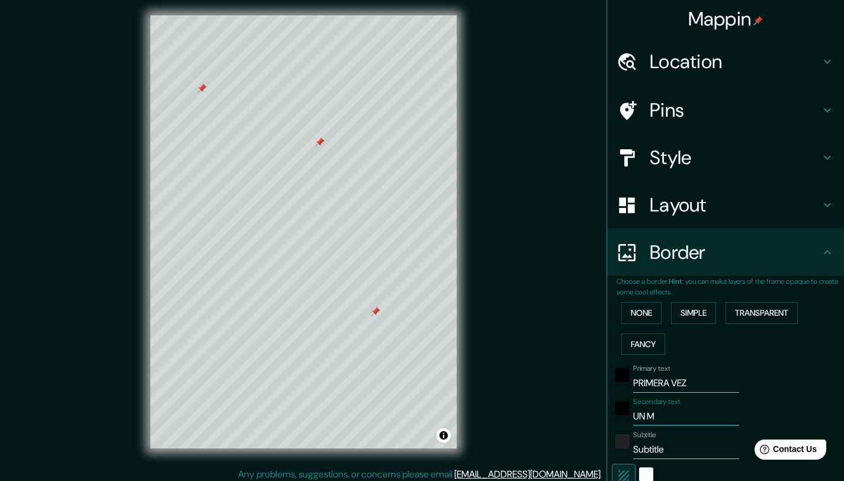
type input "41"
type input "UN MAP"
type input "248"
type input "41"
type input "UN MAPA"
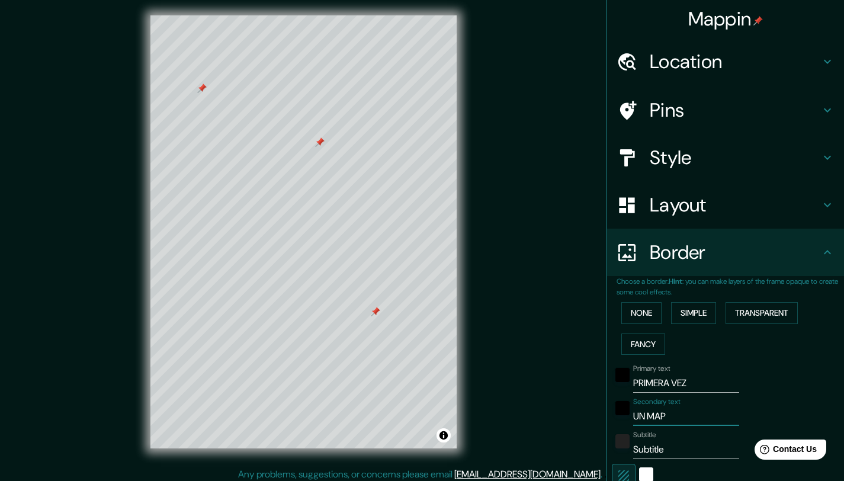
type input "248"
type input "41"
type input "UN MAPA"
type input "248"
type input "41"
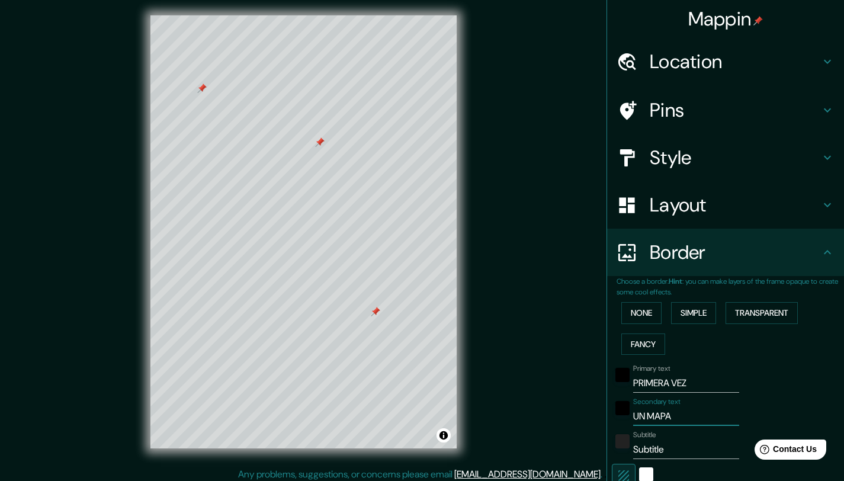
type input "UN MAPA D"
type input "248"
type input "41"
type input "UN MAPA DE"
type input "248"
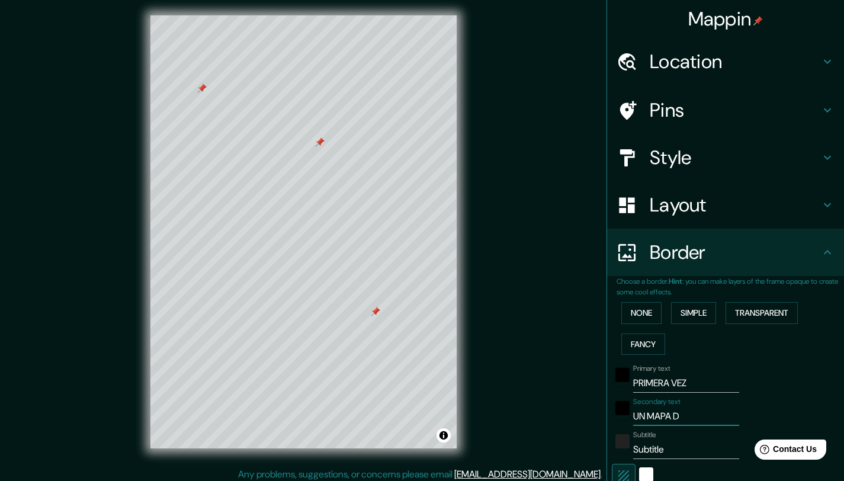
type input "41"
type input "UN MAPA DE"
type input "248"
type input "41"
type input "UN MAPA DE L"
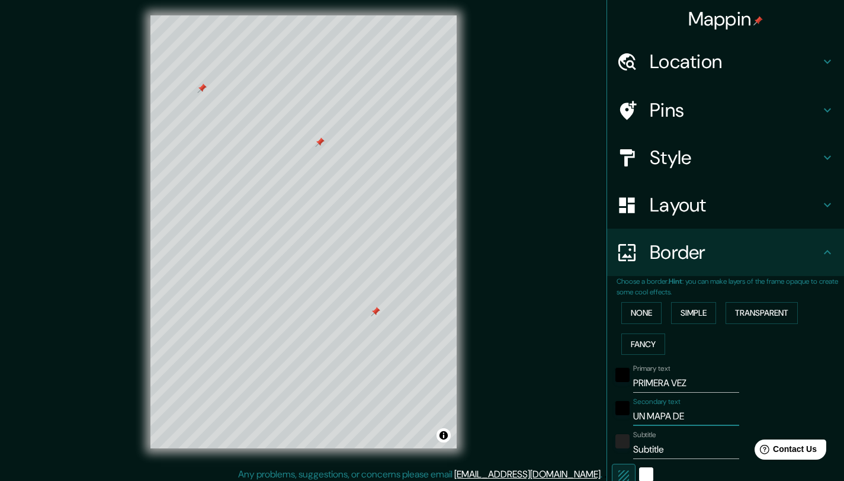
type input "248"
type input "41"
type input "UN MAPA DE LA"
type input "248"
type input "41"
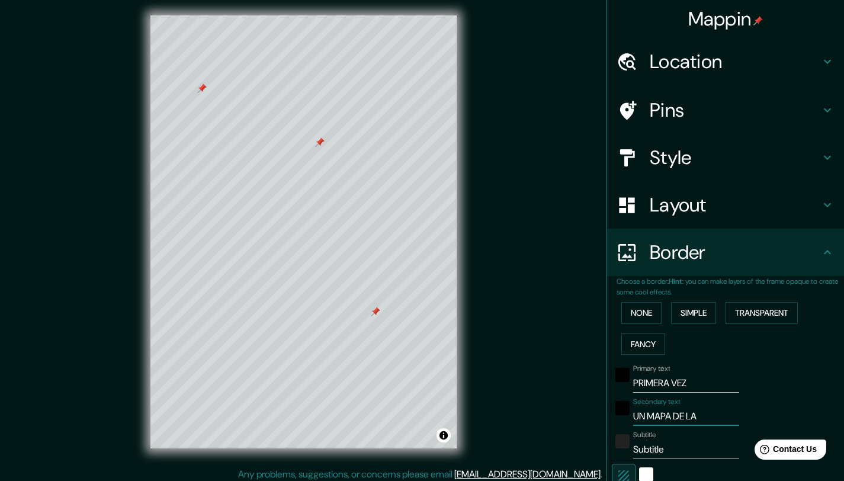
type input "UN MAPA DE LA"
type input "248"
type input "41"
drag, startPoint x: 667, startPoint y: 416, endPoint x: 625, endPoint y: 416, distance: 41.5
click at [633, 416] on input "UN MAPA DE LA QUE NOS COVIRTIO EN" at bounding box center [686, 416] width 106 height 19
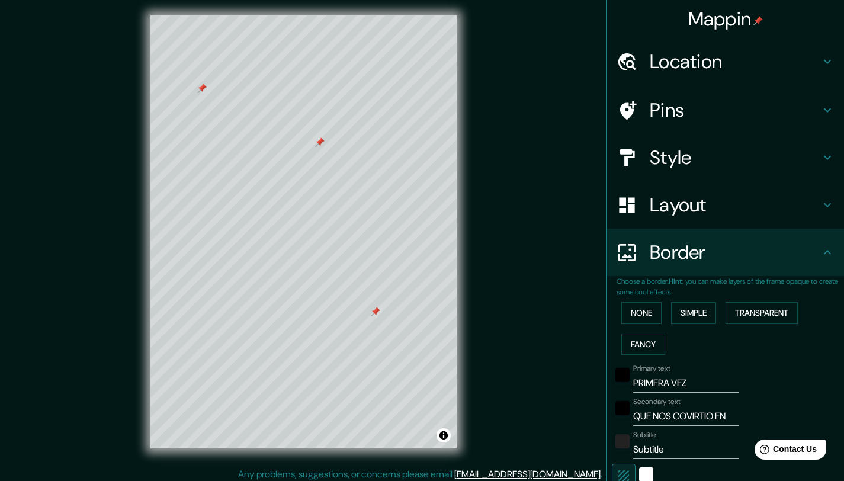
click at [724, 415] on div "Secondary text QUE NOS COVIRTIO EN" at bounding box center [709, 411] width 194 height 28
click at [721, 414] on input "QUE NOS COVIRTIO EN" at bounding box center [686, 416] width 106 height 19
click at [679, 380] on input "PRIMERA VEZ" at bounding box center [686, 383] width 106 height 19
drag, startPoint x: 658, startPoint y: 449, endPoint x: 624, endPoint y: 449, distance: 33.8
click at [633, 449] on input "Subtitle" at bounding box center [686, 449] width 106 height 19
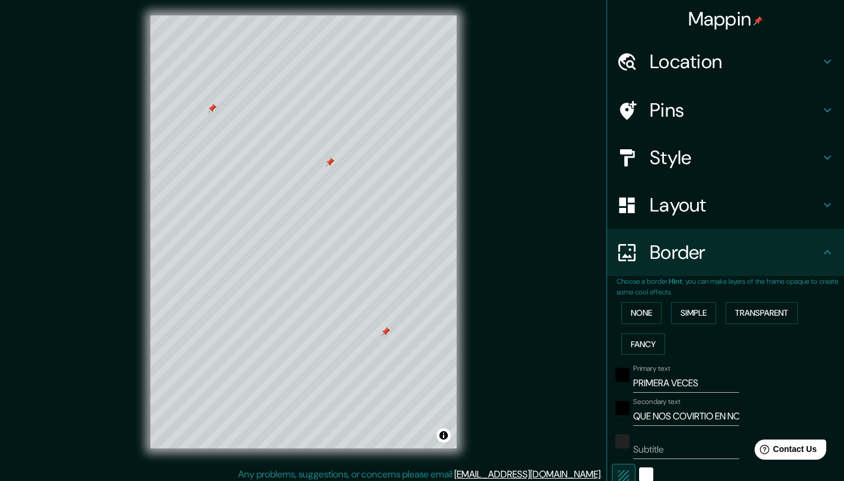
click at [507, 307] on div "Mappin Location Cali, Valle del Cauca, Colombia Cali Valle del Cauca, Colombia …" at bounding box center [422, 241] width 844 height 490
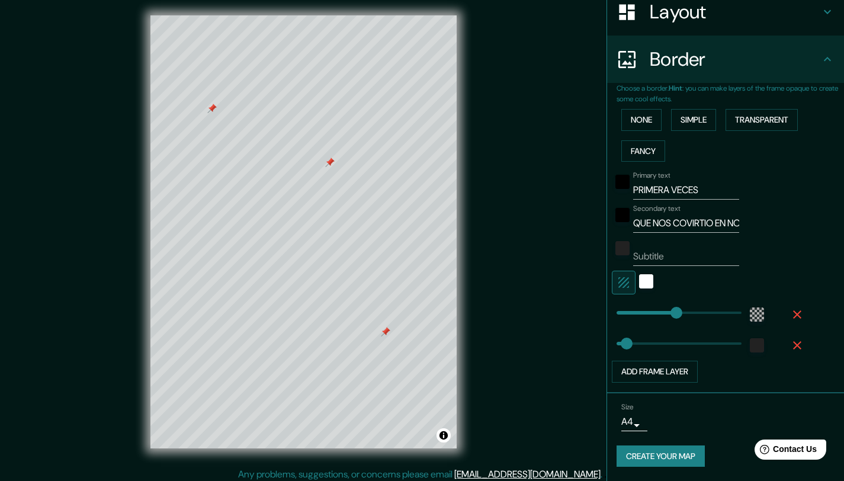
scroll to position [9, 0]
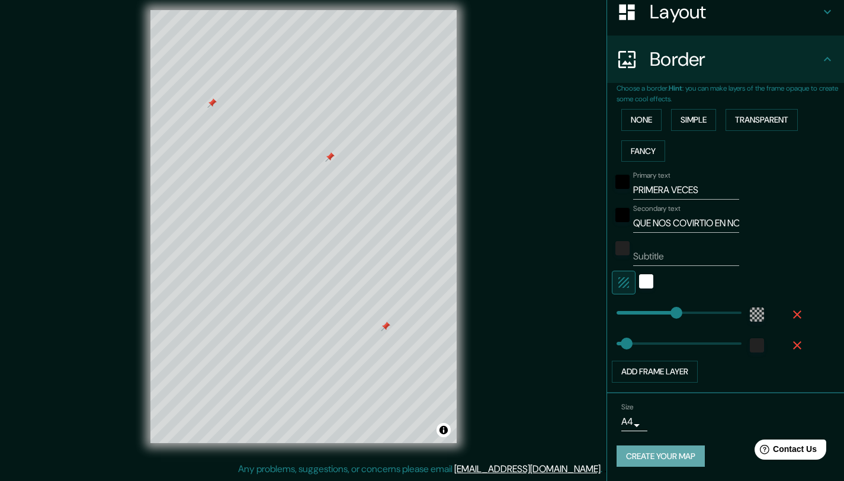
click at [639, 455] on button "Create your map" at bounding box center [660, 456] width 88 height 22
click at [642, 120] on button "None" at bounding box center [641, 120] width 40 height 22
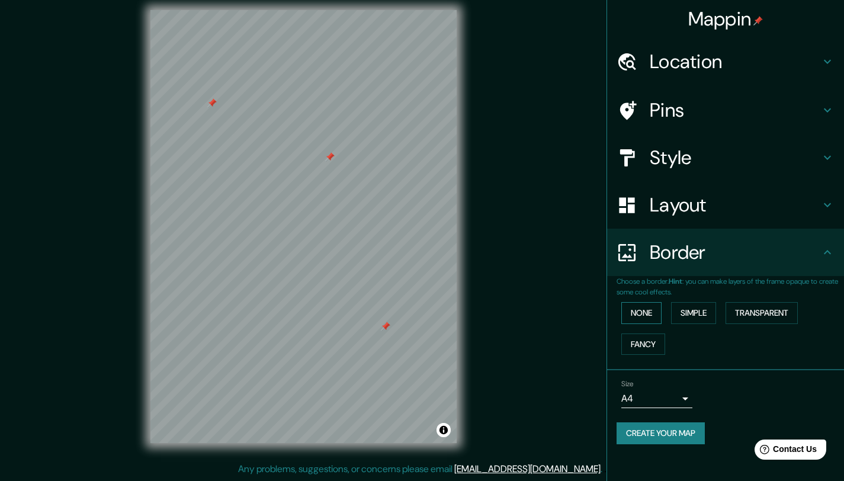
scroll to position [0, 0]
click at [686, 316] on button "Simple" at bounding box center [693, 313] width 45 height 22
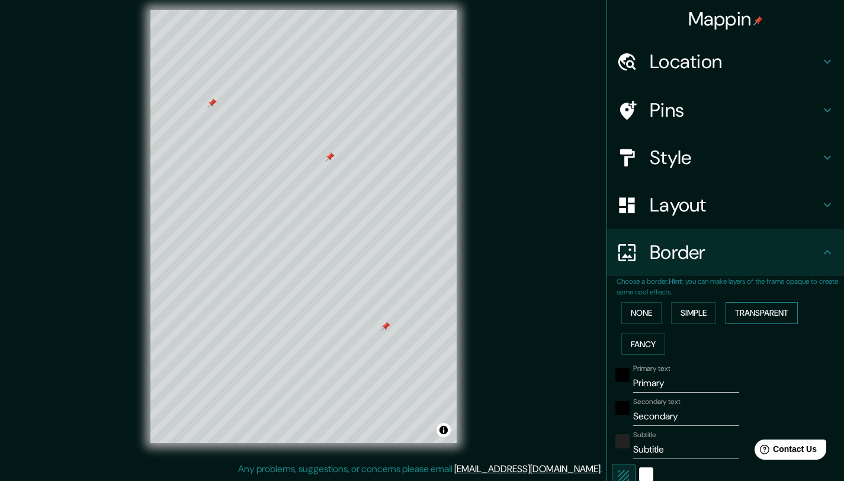
click at [730, 317] on button "Transparent" at bounding box center [761, 313] width 72 height 22
click at [631, 338] on button "Fancy" at bounding box center [643, 344] width 44 height 22
click at [694, 309] on button "Simple" at bounding box center [693, 313] width 45 height 22
click at [737, 314] on button "Transparent" at bounding box center [761, 313] width 72 height 22
click at [657, 385] on input "Primary" at bounding box center [686, 383] width 106 height 19
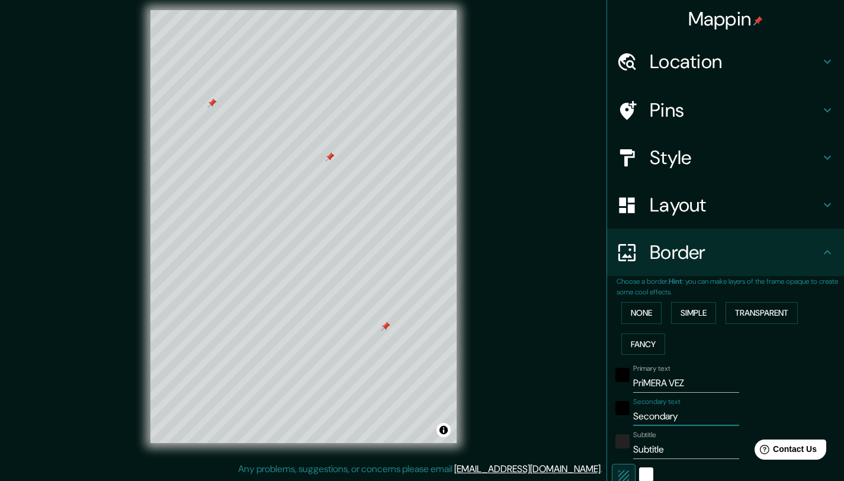
click at [673, 412] on input "Secondary" at bounding box center [686, 416] width 106 height 19
click at [661, 445] on input "Subtitle" at bounding box center [686, 449] width 106 height 19
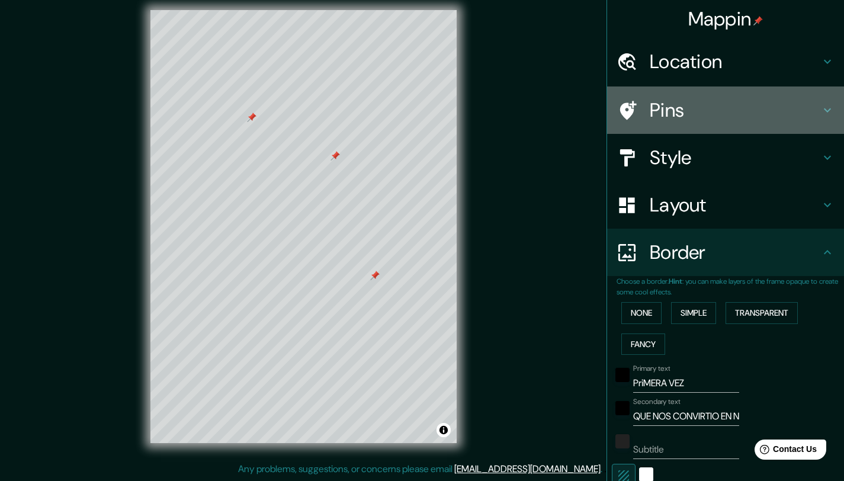
click at [638, 112] on div at bounding box center [632, 110] width 33 height 21
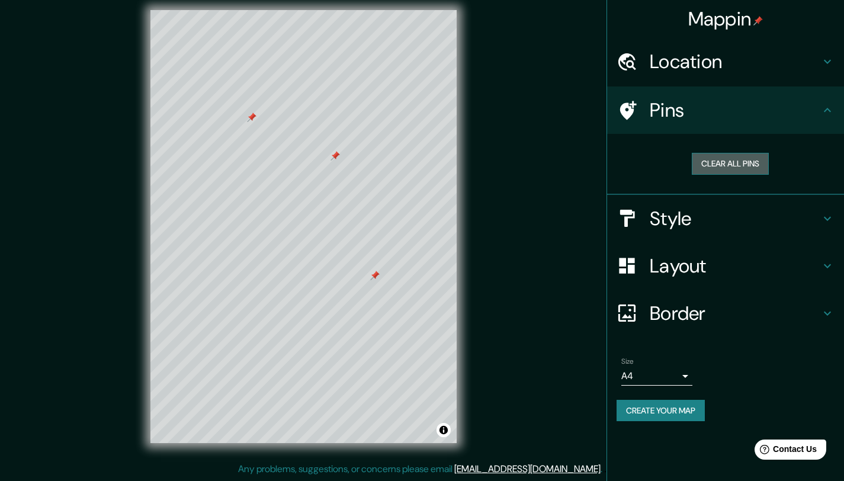
click at [708, 160] on button "Clear all pins" at bounding box center [730, 164] width 77 height 22
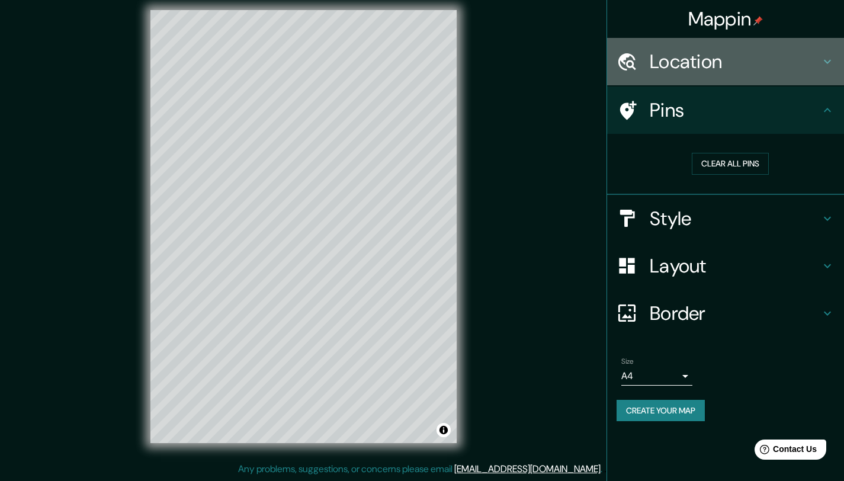
click at [682, 56] on h4 "Location" at bounding box center [735, 62] width 171 height 24
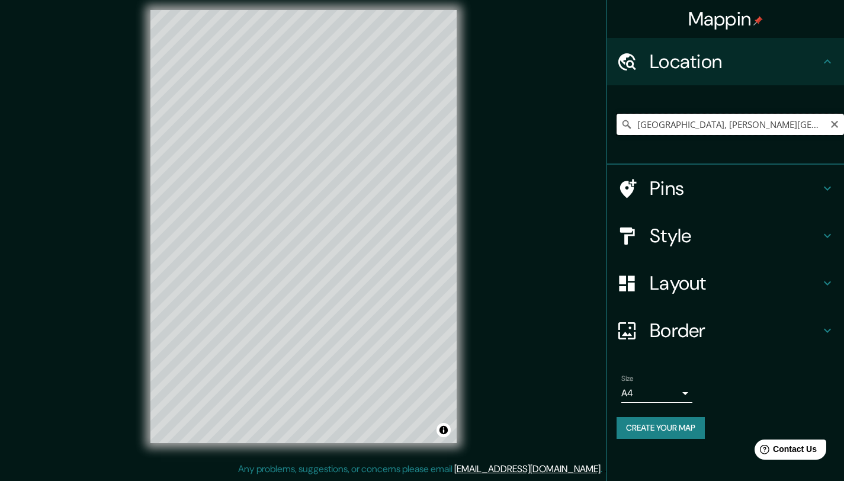
click at [661, 123] on input "[GEOGRAPHIC_DATA], [PERSON_NAME][GEOGRAPHIC_DATA], [GEOGRAPHIC_DATA]" at bounding box center [729, 124] width 227 height 21
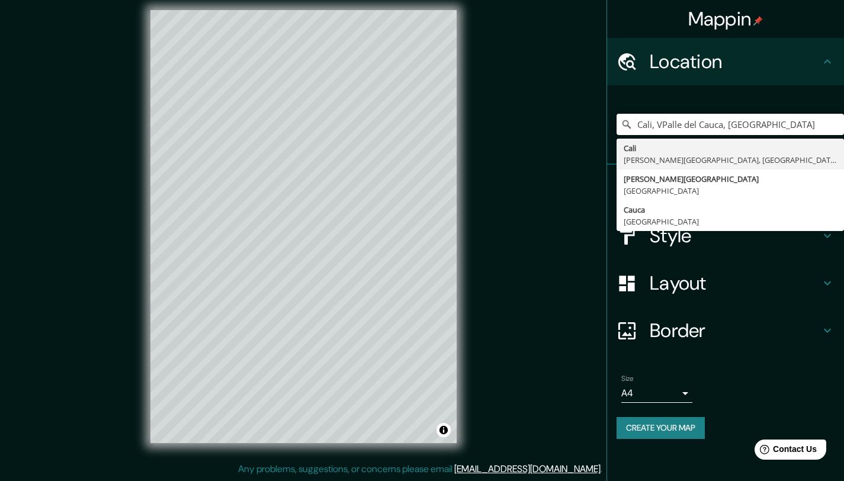
drag, startPoint x: 773, startPoint y: 126, endPoint x: 611, endPoint y: 126, distance: 161.7
click at [611, 126] on div "Cali, VPalle del Cauca, Colombia Cali Valle del Cauca, Colombia Valle del Cauca…" at bounding box center [725, 124] width 237 height 79
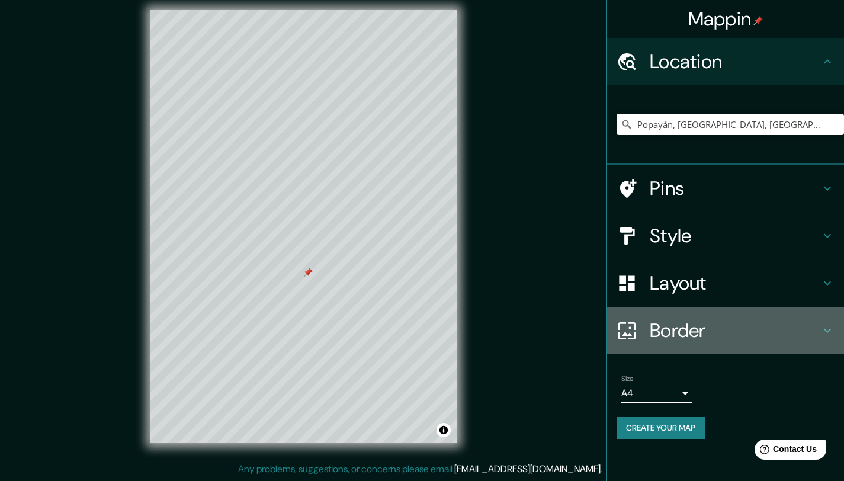
click at [673, 328] on h4 "Border" at bounding box center [735, 331] width 171 height 24
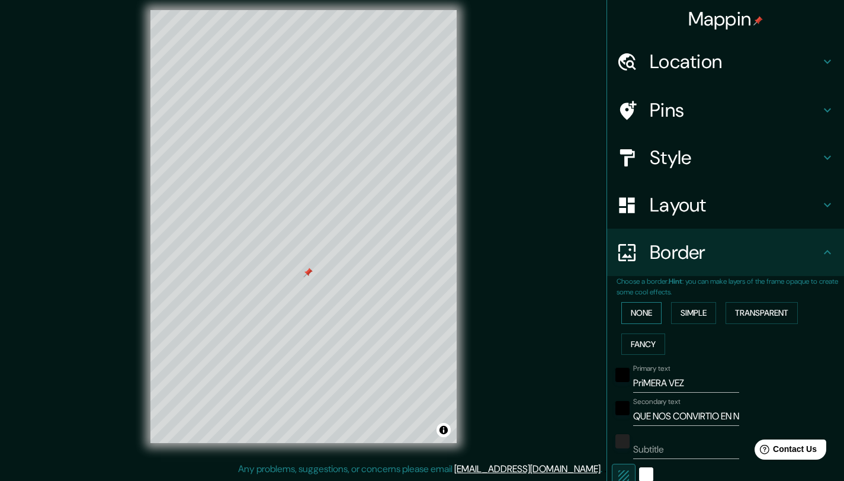
click at [638, 313] on button "None" at bounding box center [641, 313] width 40 height 22
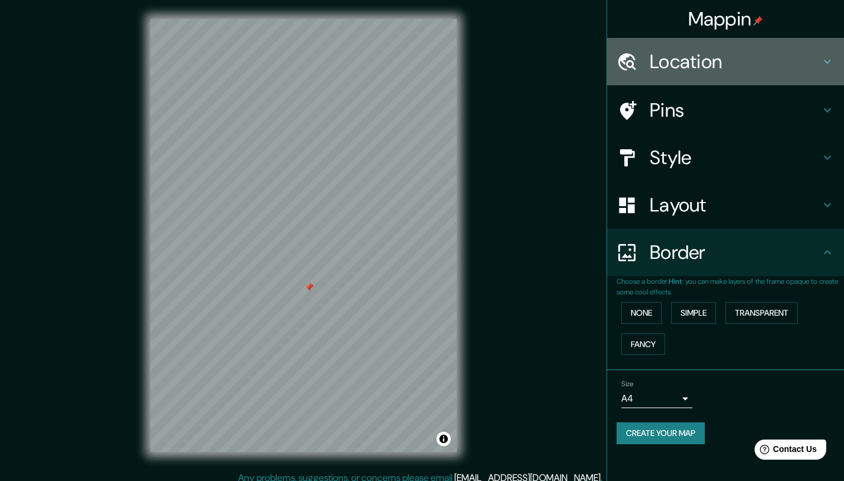
click at [716, 72] on h4 "Location" at bounding box center [735, 62] width 171 height 24
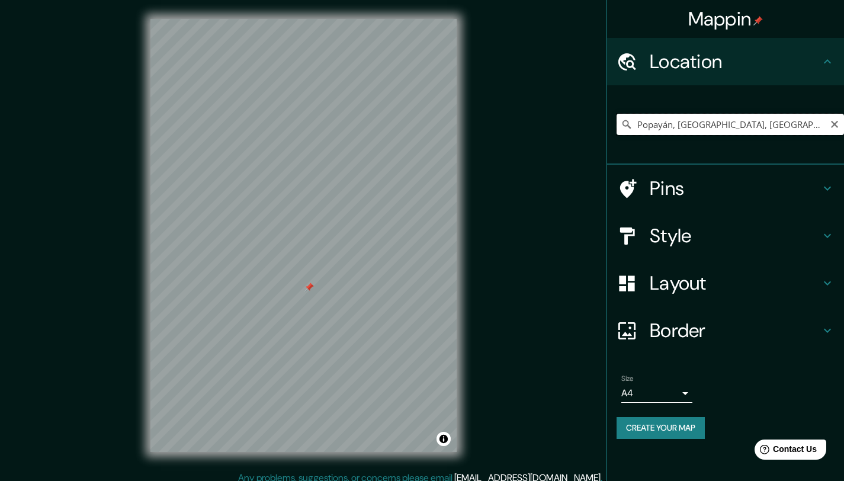
click at [682, 131] on input "Popayán, Cauca, Colombia" at bounding box center [729, 124] width 227 height 21
click at [703, 118] on input "California, Estados Unidos" at bounding box center [729, 124] width 227 height 21
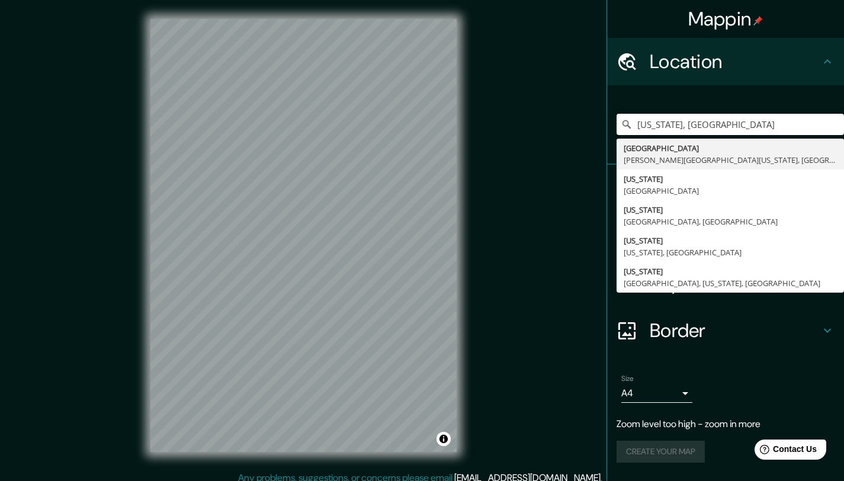
drag, startPoint x: 774, startPoint y: 124, endPoint x: 611, endPoint y: 124, distance: 162.8
click at [611, 124] on div "California, EstadCALIos Unidos Unidos Avenue Moorpark, California 93021, Estado…" at bounding box center [725, 124] width 237 height 79
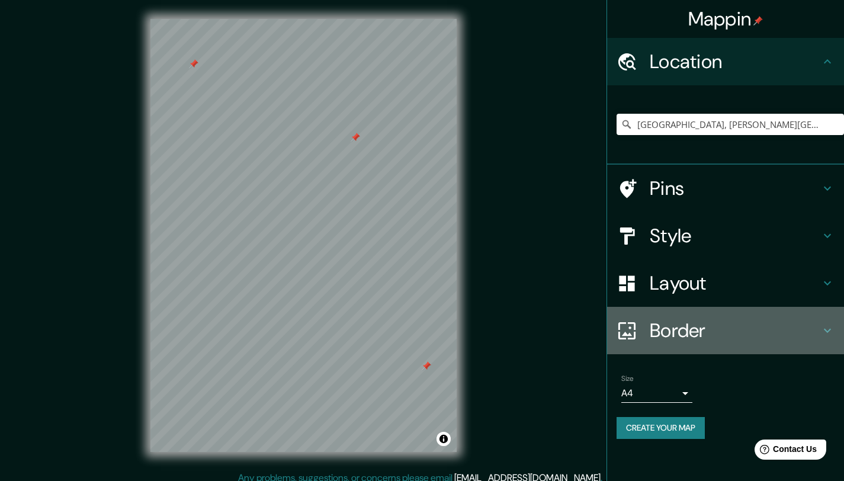
click at [724, 330] on h4 "Border" at bounding box center [735, 331] width 171 height 24
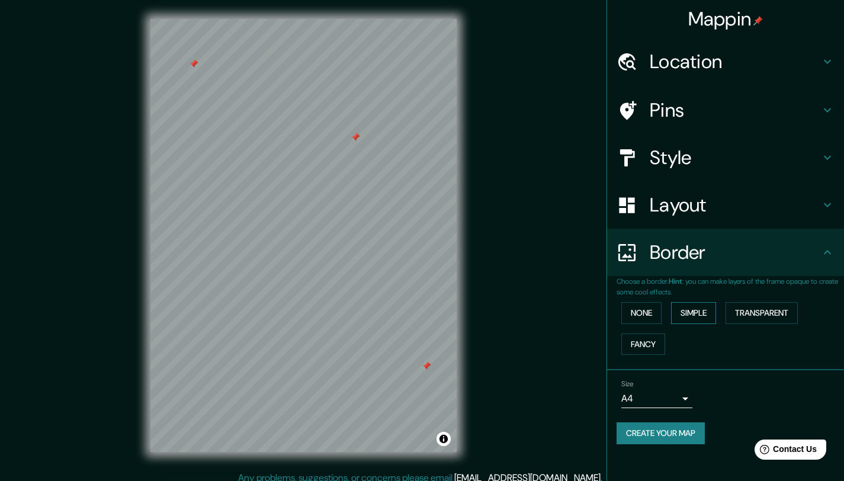
click at [692, 314] on button "Simple" at bounding box center [693, 313] width 45 height 22
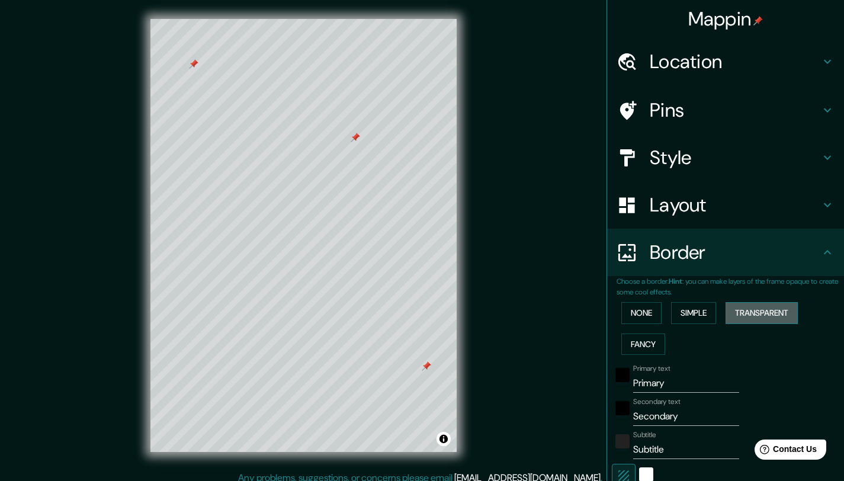
click at [744, 311] on button "Transparent" at bounding box center [761, 313] width 72 height 22
